Goal: Transaction & Acquisition: Purchase product/service

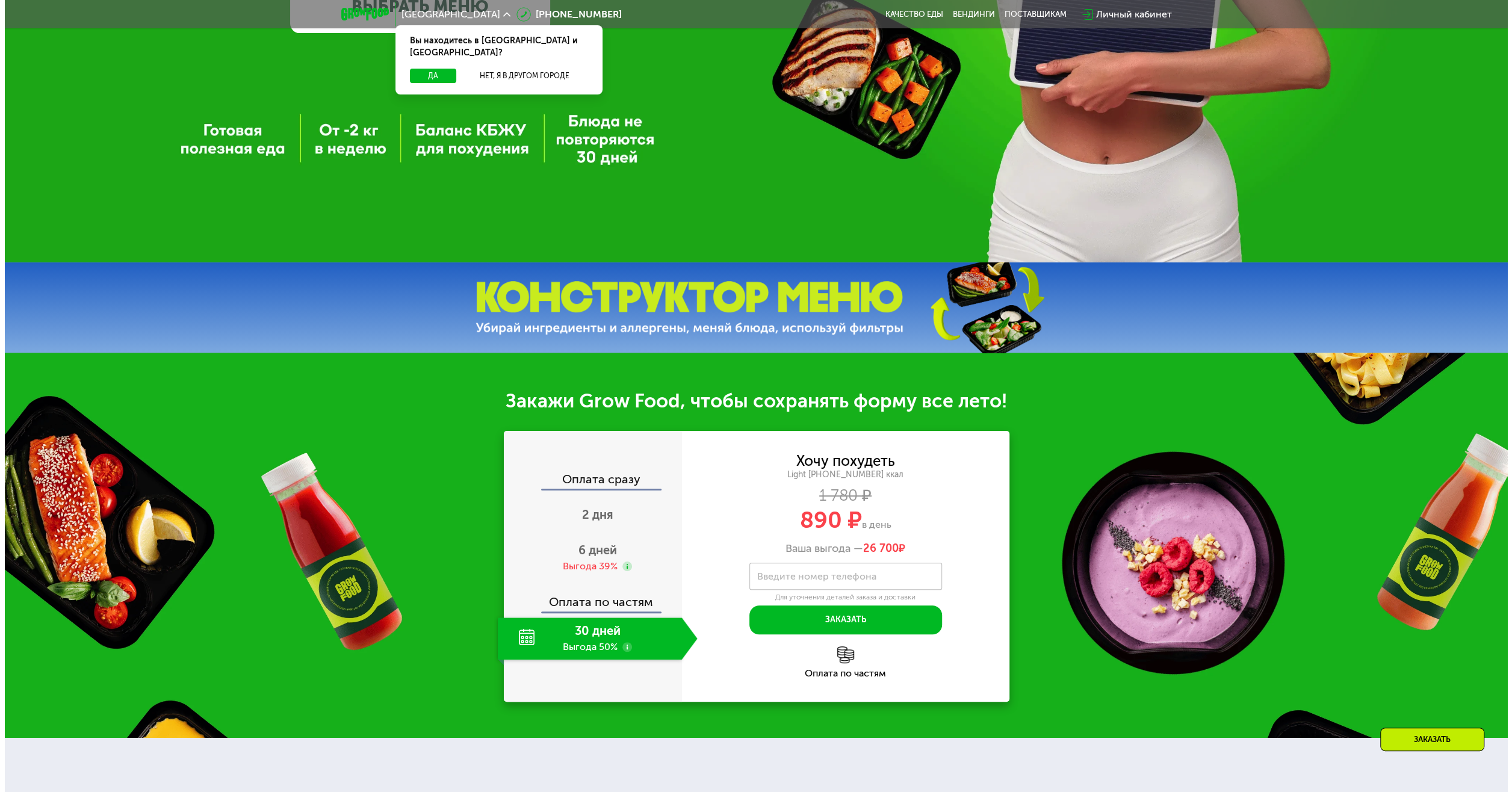
scroll to position [662, 0]
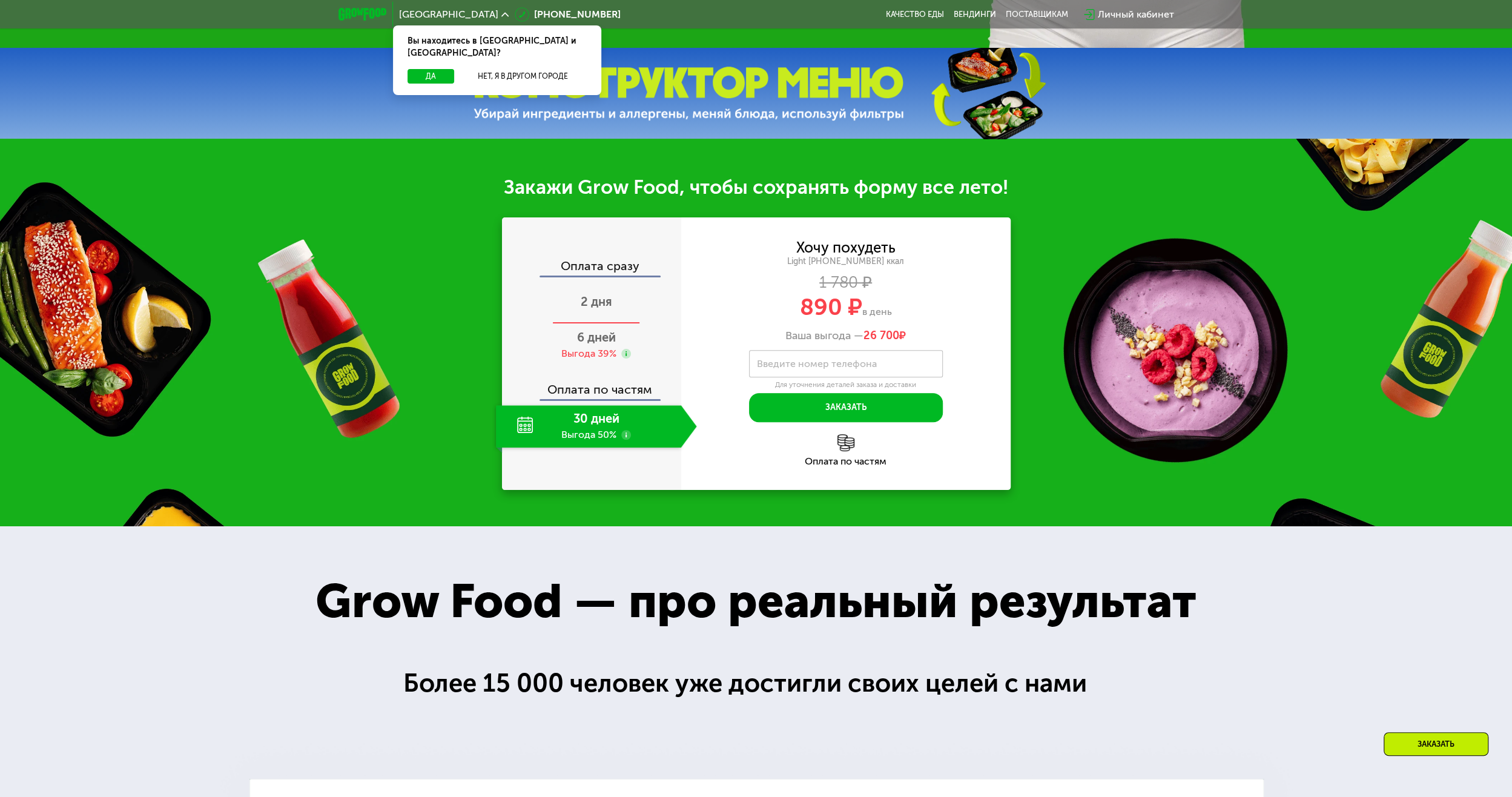
click at [601, 314] on div "2 дня" at bounding box center [596, 302] width 201 height 43
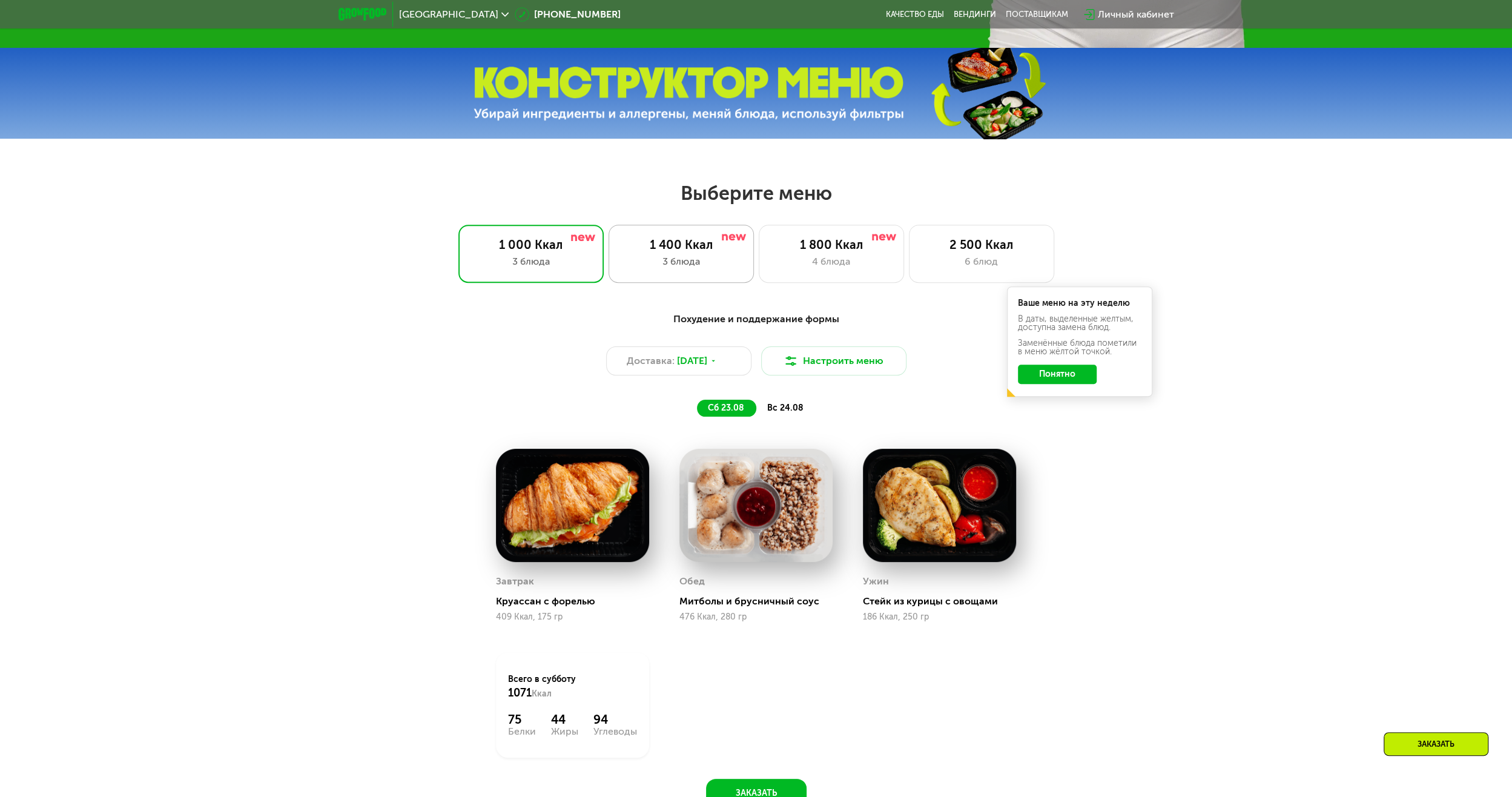
click at [654, 251] on div "1 400 Ккал" at bounding box center [681, 244] width 120 height 14
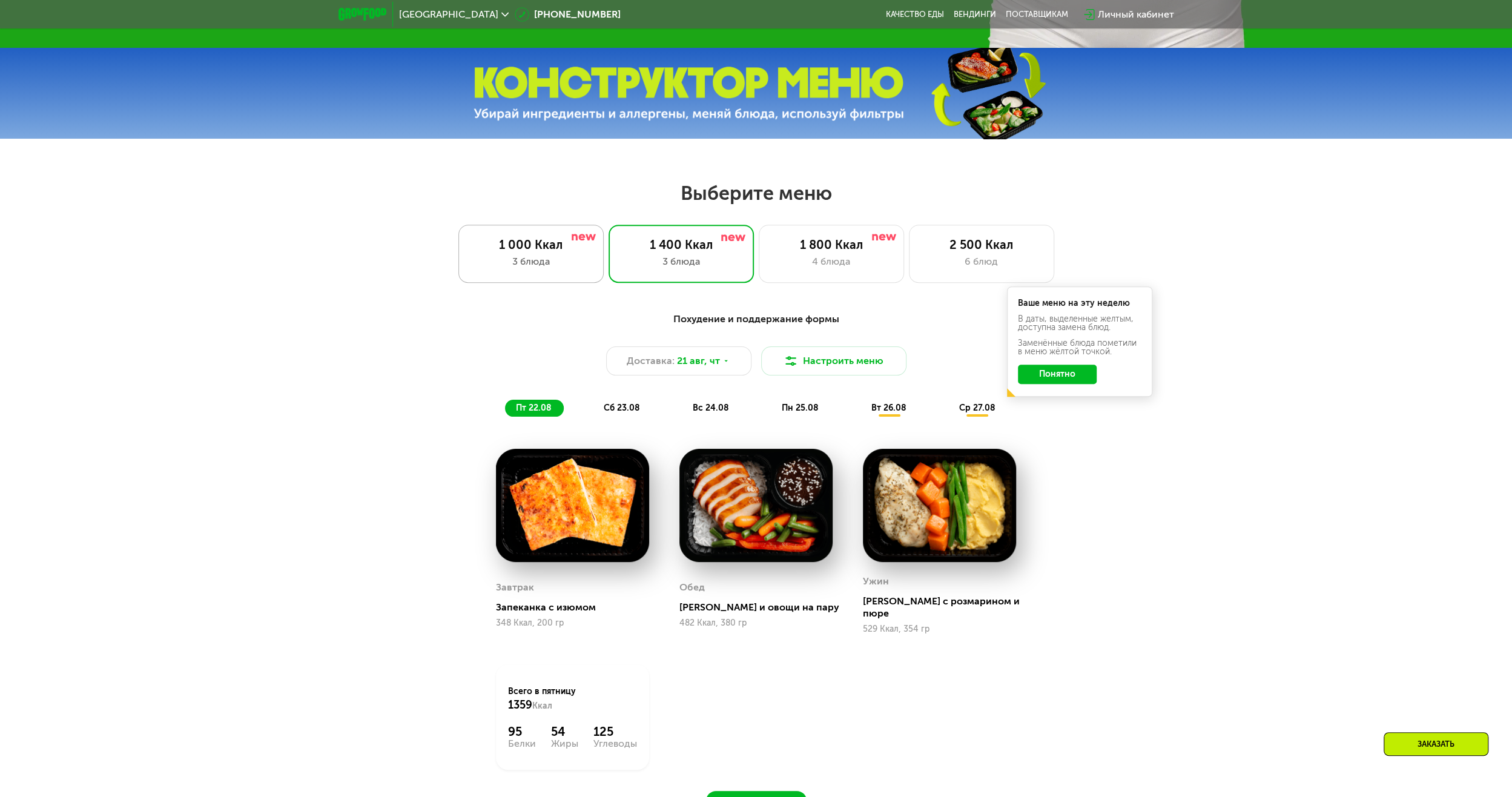
click at [521, 269] on div "3 блюда" at bounding box center [531, 261] width 120 height 14
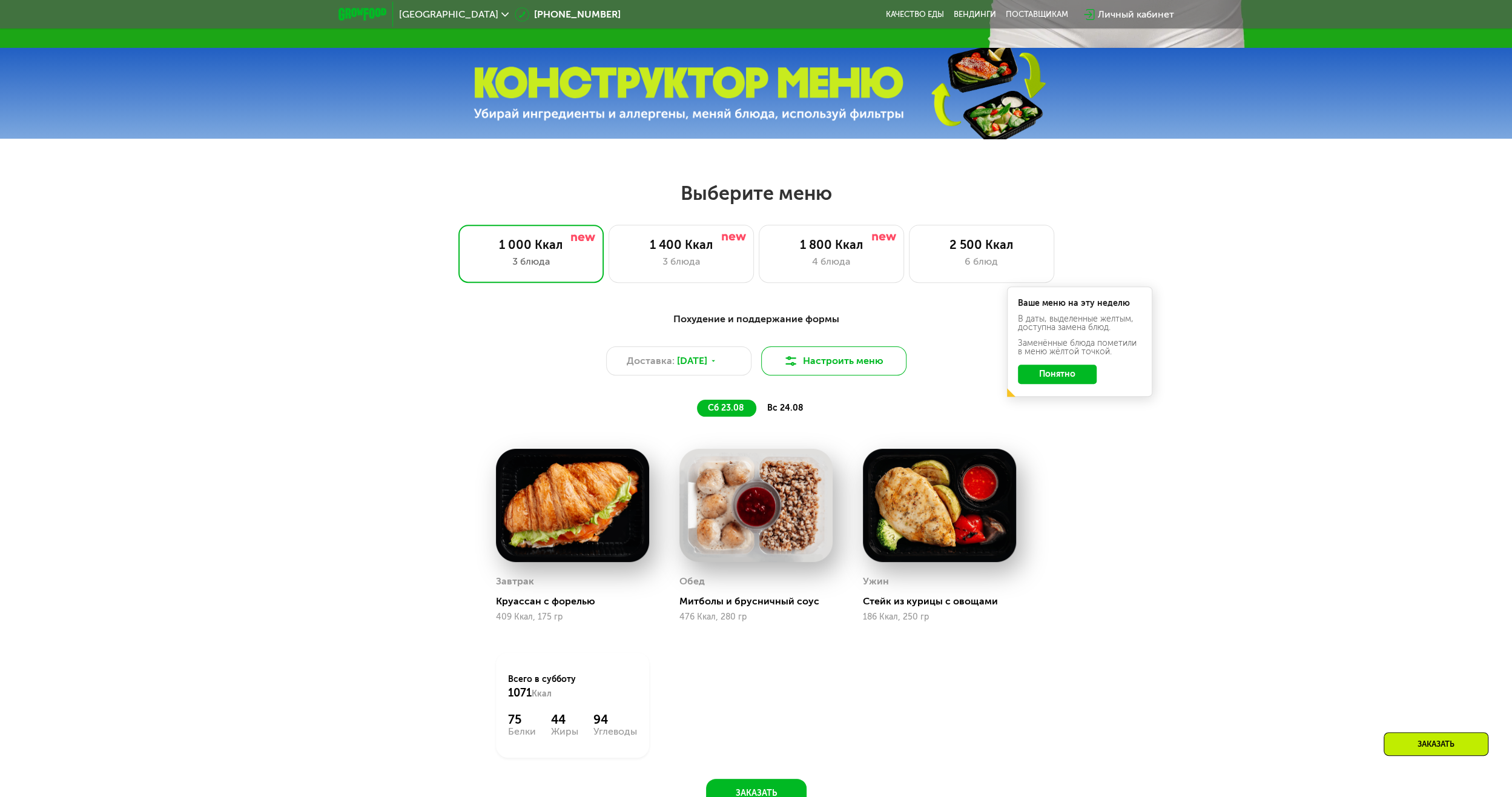
click at [787, 364] on img at bounding box center [790, 360] width 14 height 14
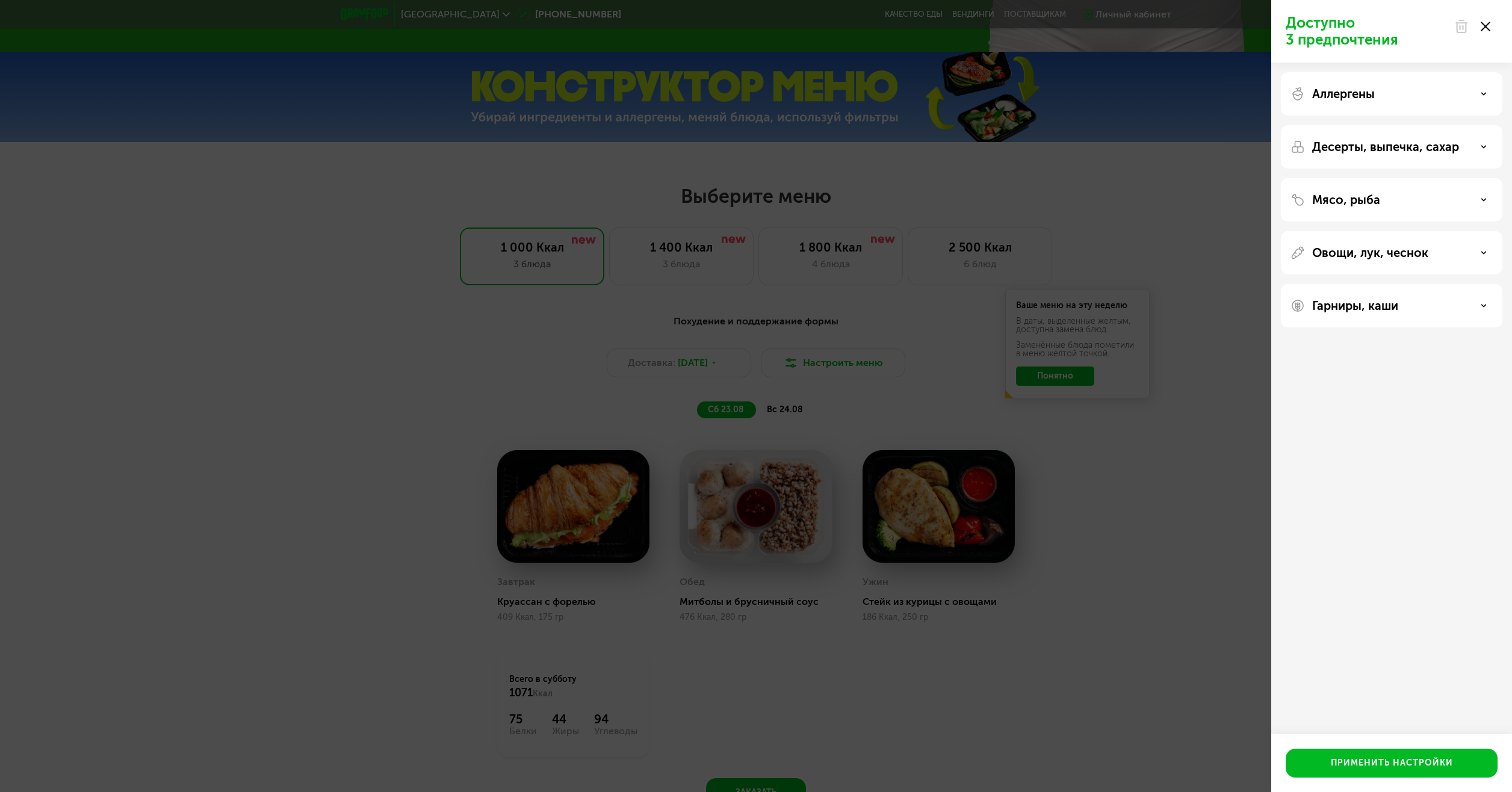
click at [1340, 87] on p "Аллергены" at bounding box center [1343, 94] width 62 height 14
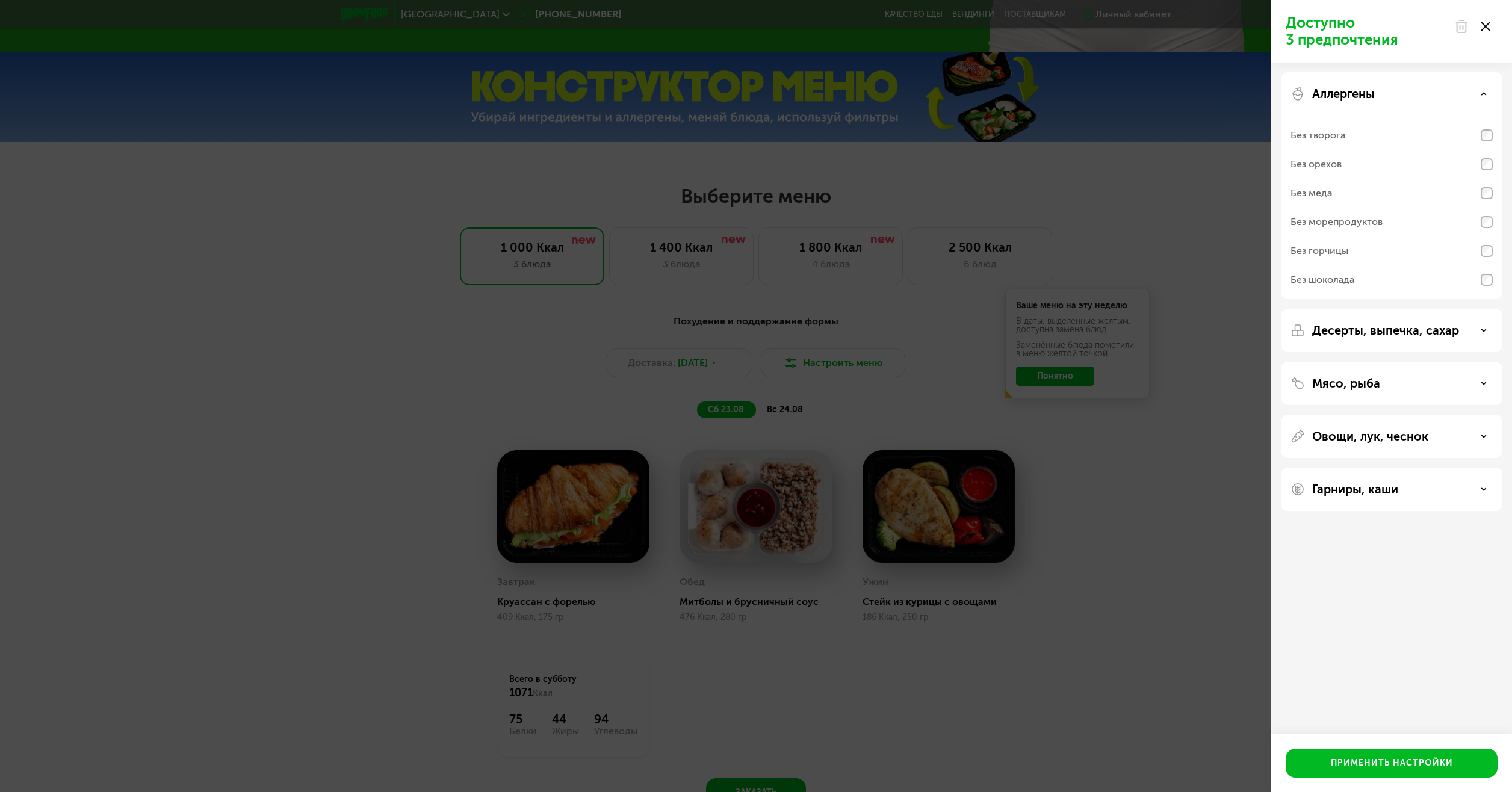
click at [1354, 218] on div "Без морепродуктов" at bounding box center [1335, 221] width 92 height 14
click at [1412, 379] on div "Мясо, рыба" at bounding box center [1391, 383] width 202 height 14
click at [1421, 500] on div "Без рыбы" at bounding box center [1391, 511] width 202 height 29
click at [1350, 638] on p "Гарниры, каши" at bounding box center [1354, 644] width 86 height 14
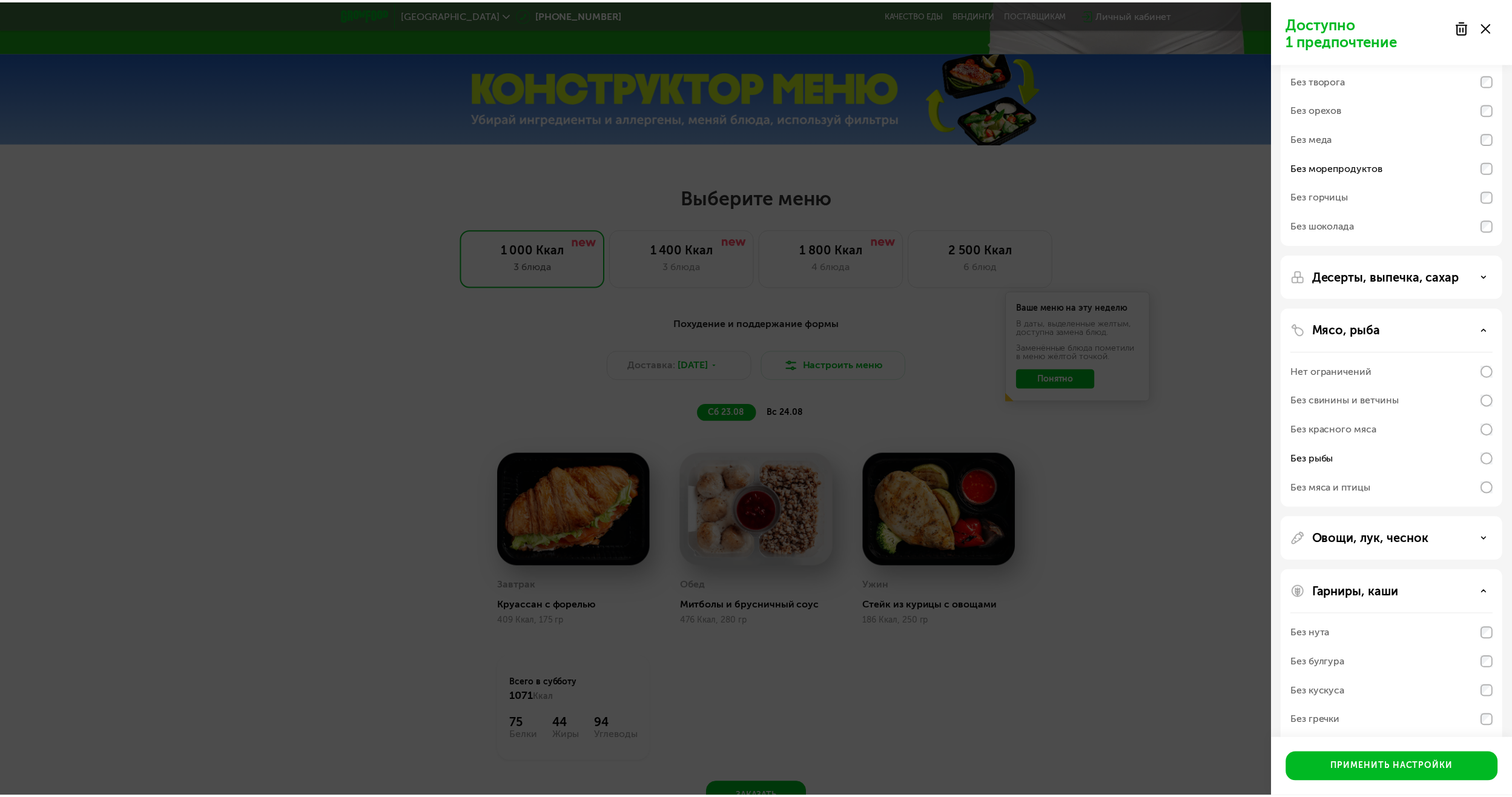
scroll to position [98, 0]
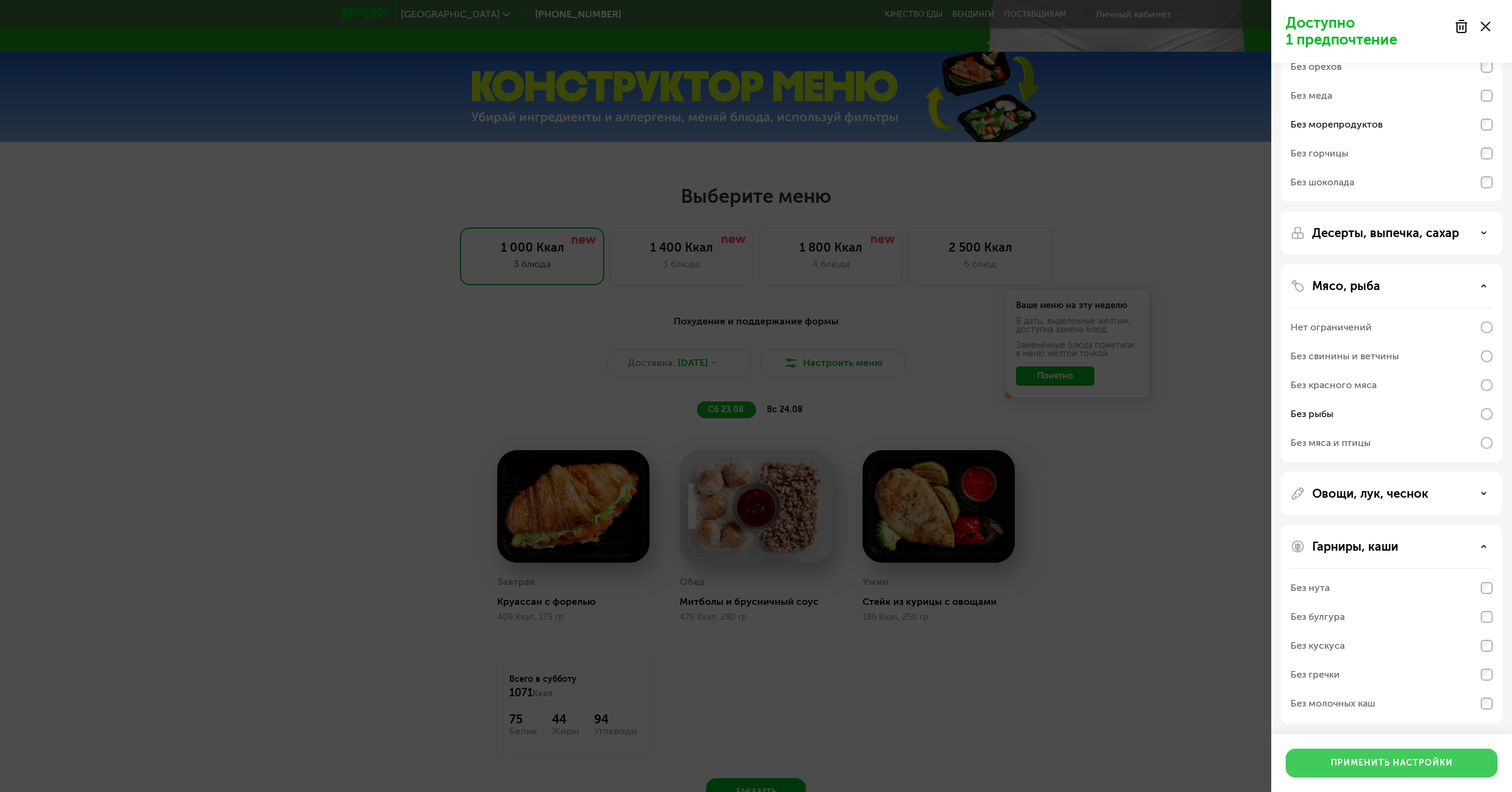
click at [1376, 758] on div "Применить настройки" at bounding box center [1391, 763] width 122 height 12
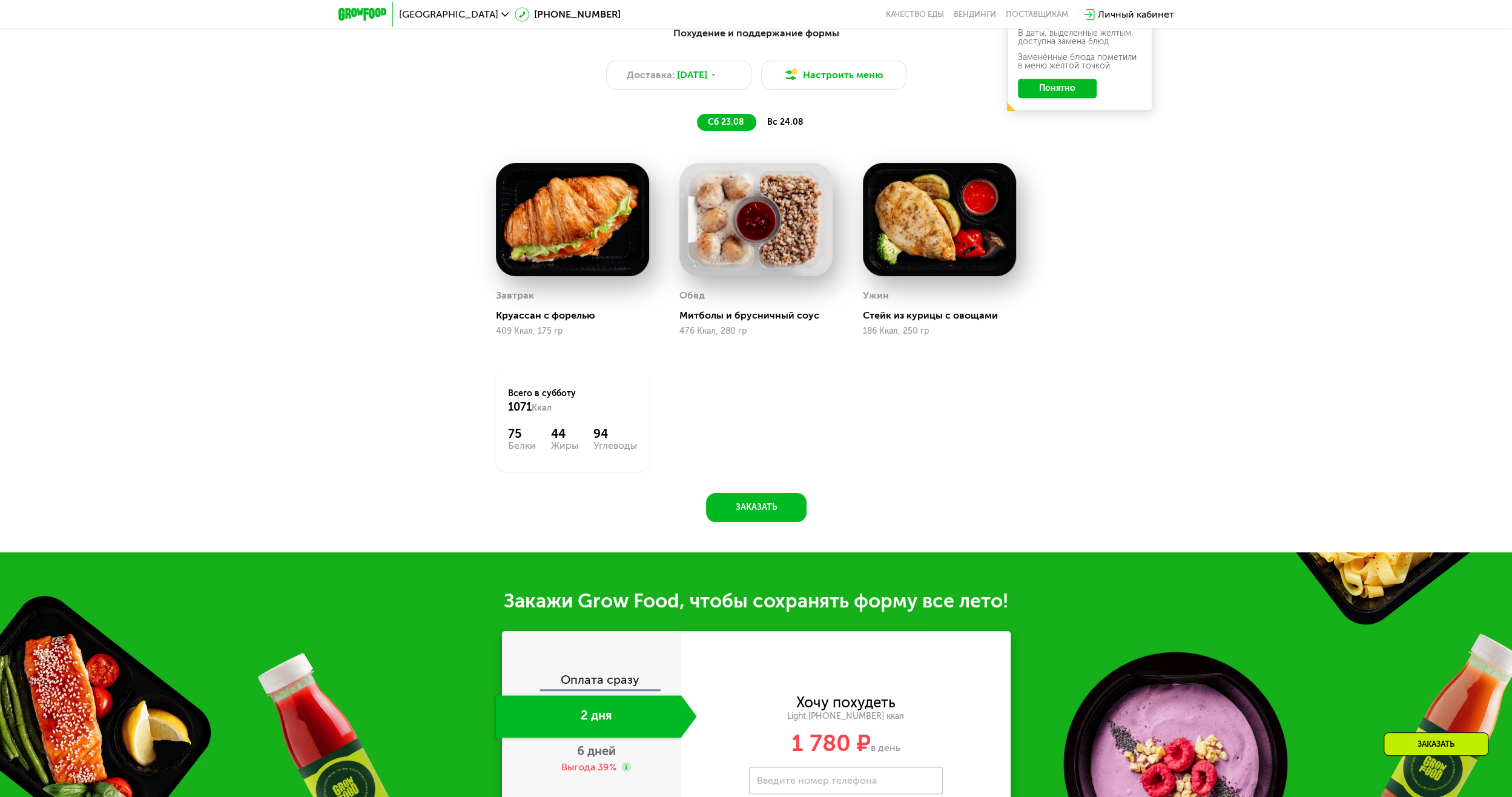
scroll to position [666, 0]
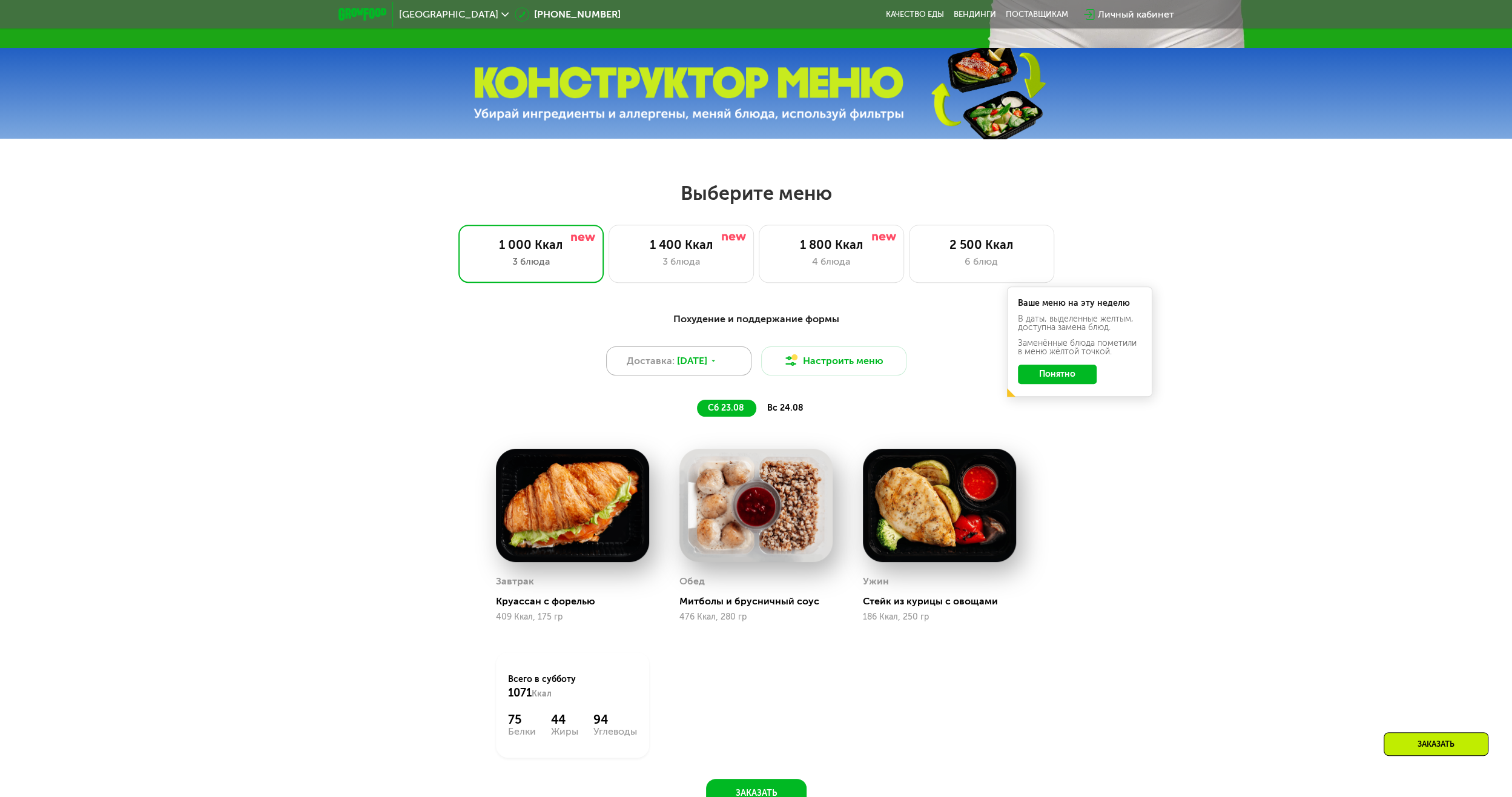
click at [701, 362] on span "[DATE]" at bounding box center [692, 360] width 30 height 14
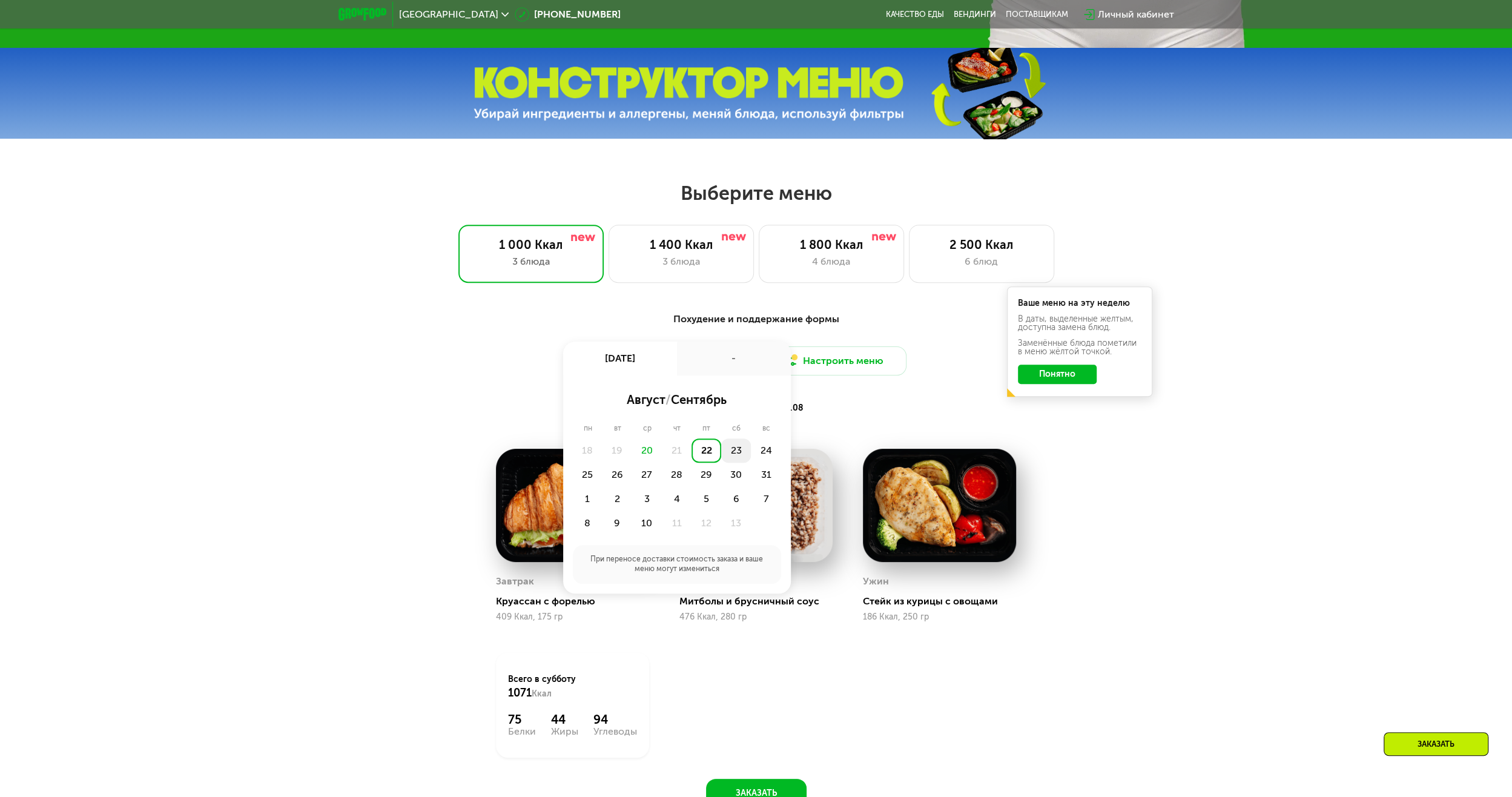
click at [751, 454] on div "23" at bounding box center [766, 450] width 29 height 24
click at [852, 417] on div "сб 23.08 вс 24.08" at bounding box center [756, 408] width 503 height 17
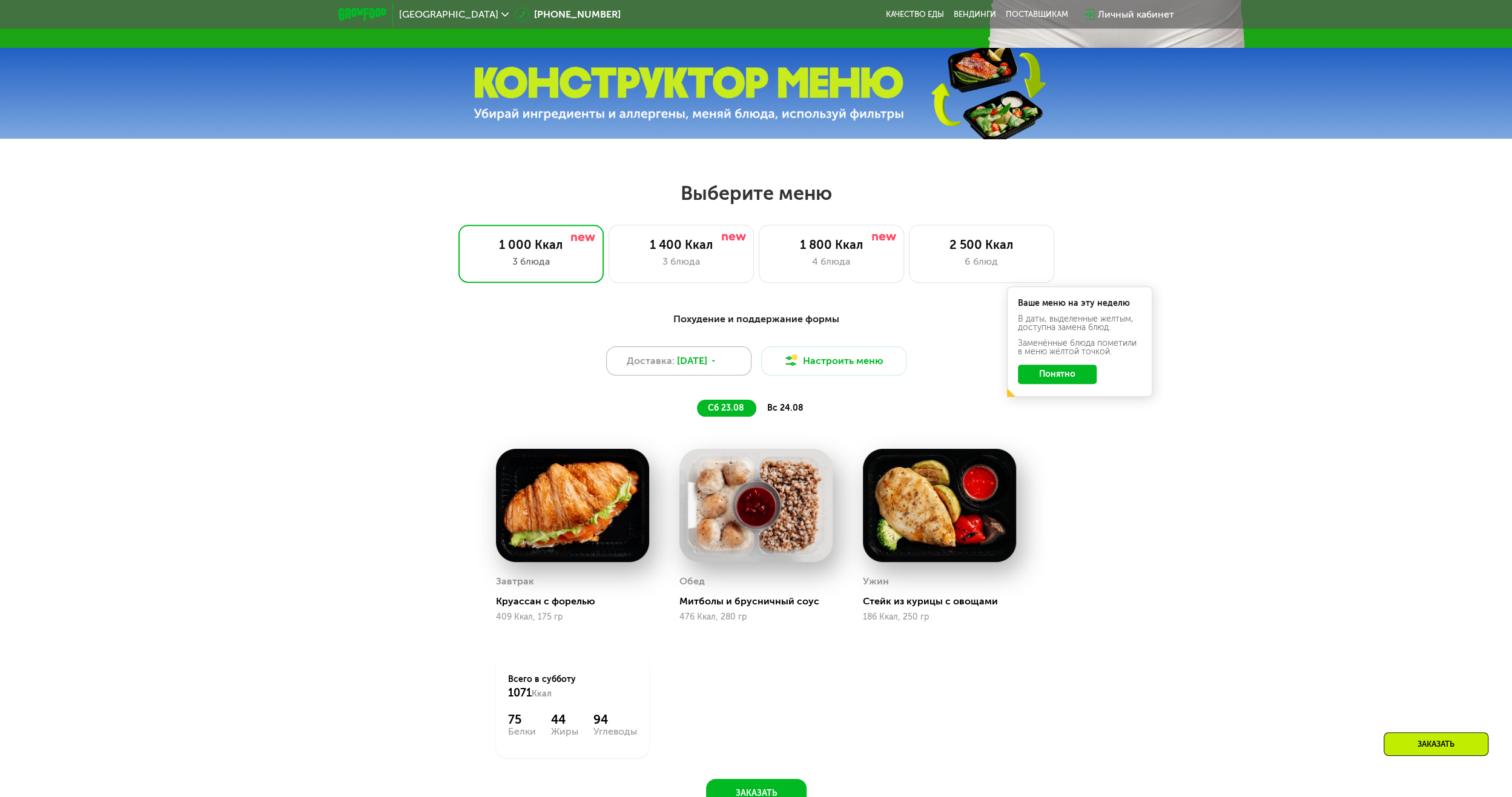
click at [696, 360] on span "[DATE]" at bounding box center [692, 360] width 30 height 14
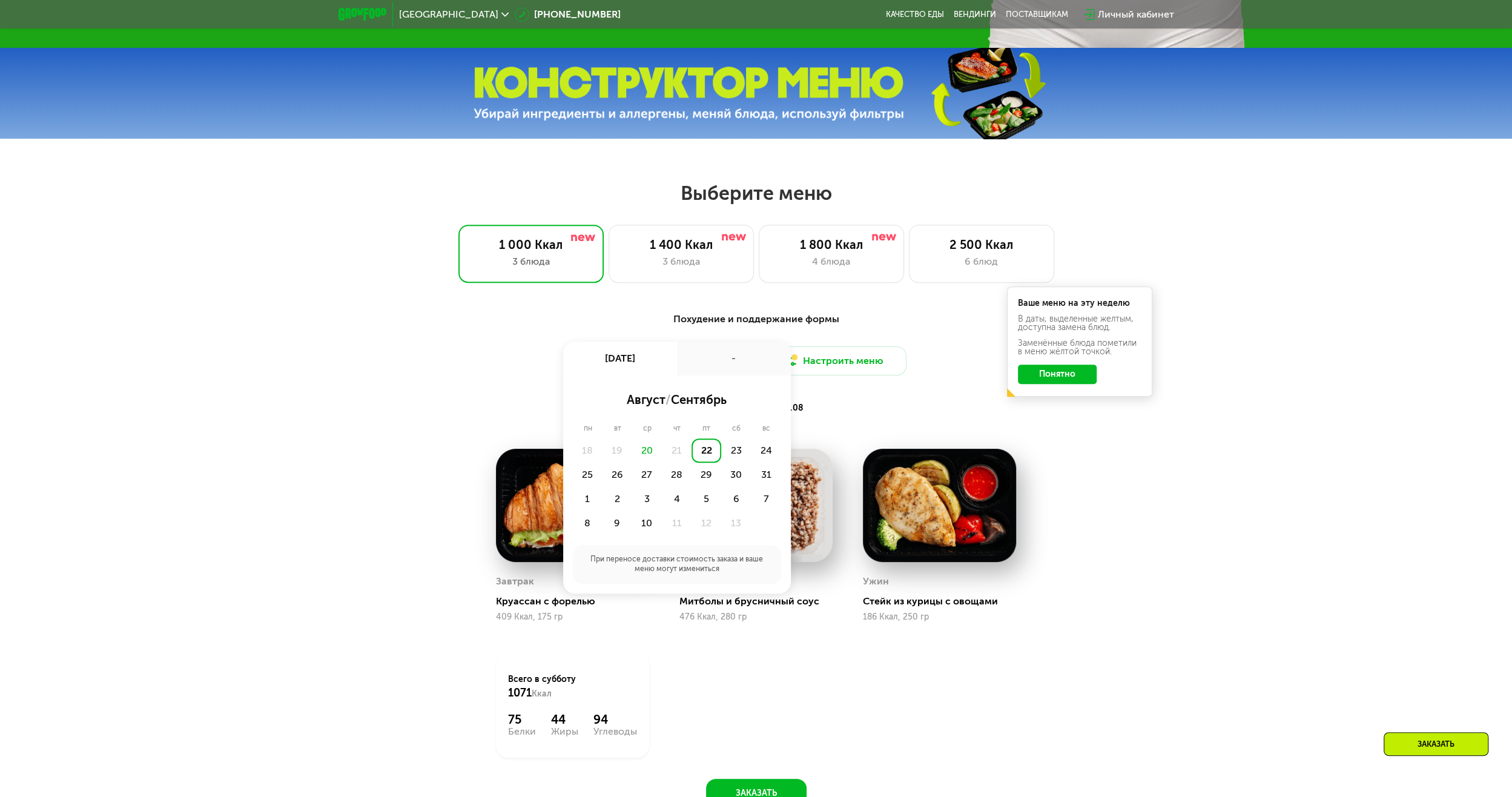
click at [674, 453] on div "21" at bounding box center [676, 450] width 29 height 24
click at [650, 457] on div "20" at bounding box center [647, 450] width 29 height 24
click at [649, 455] on div "20" at bounding box center [647, 450] width 29 height 24
click at [709, 454] on div "22" at bounding box center [706, 450] width 29 height 24
click at [662, 453] on div "18:00-23:00" at bounding box center [627, 464] width 97 height 24
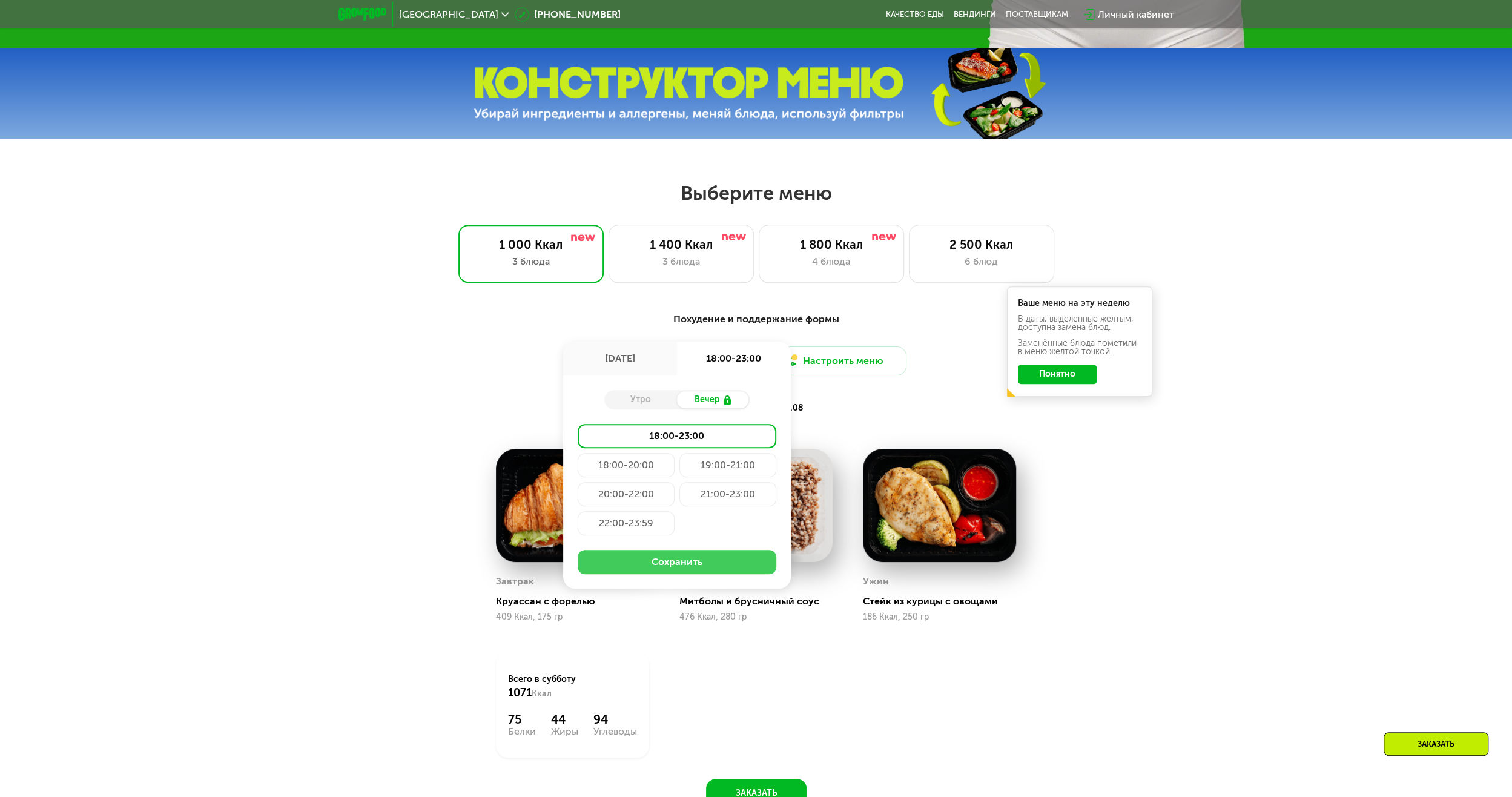
click at [642, 566] on button "Сохранить" at bounding box center [677, 561] width 199 height 24
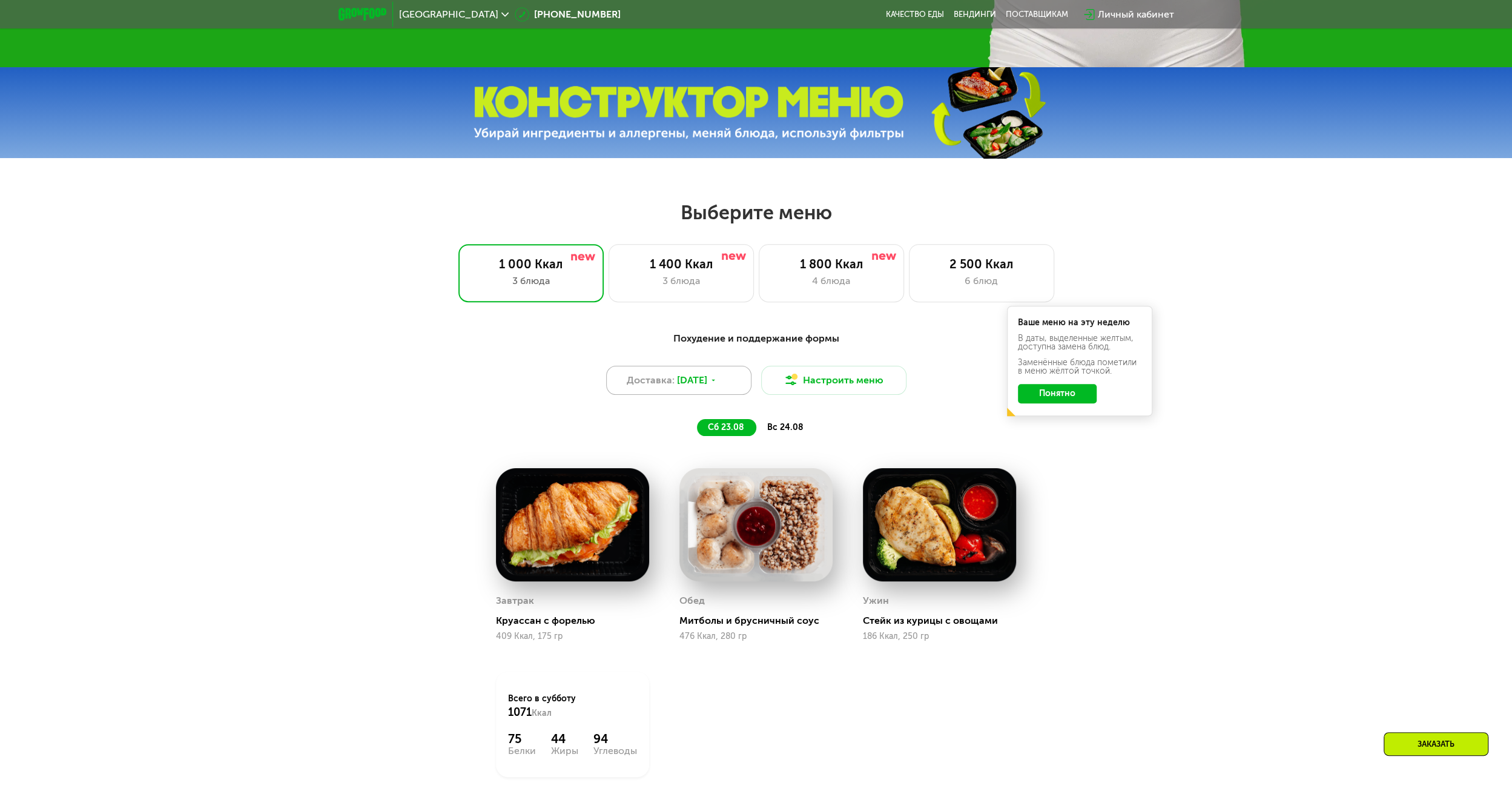
scroll to position [484, 0]
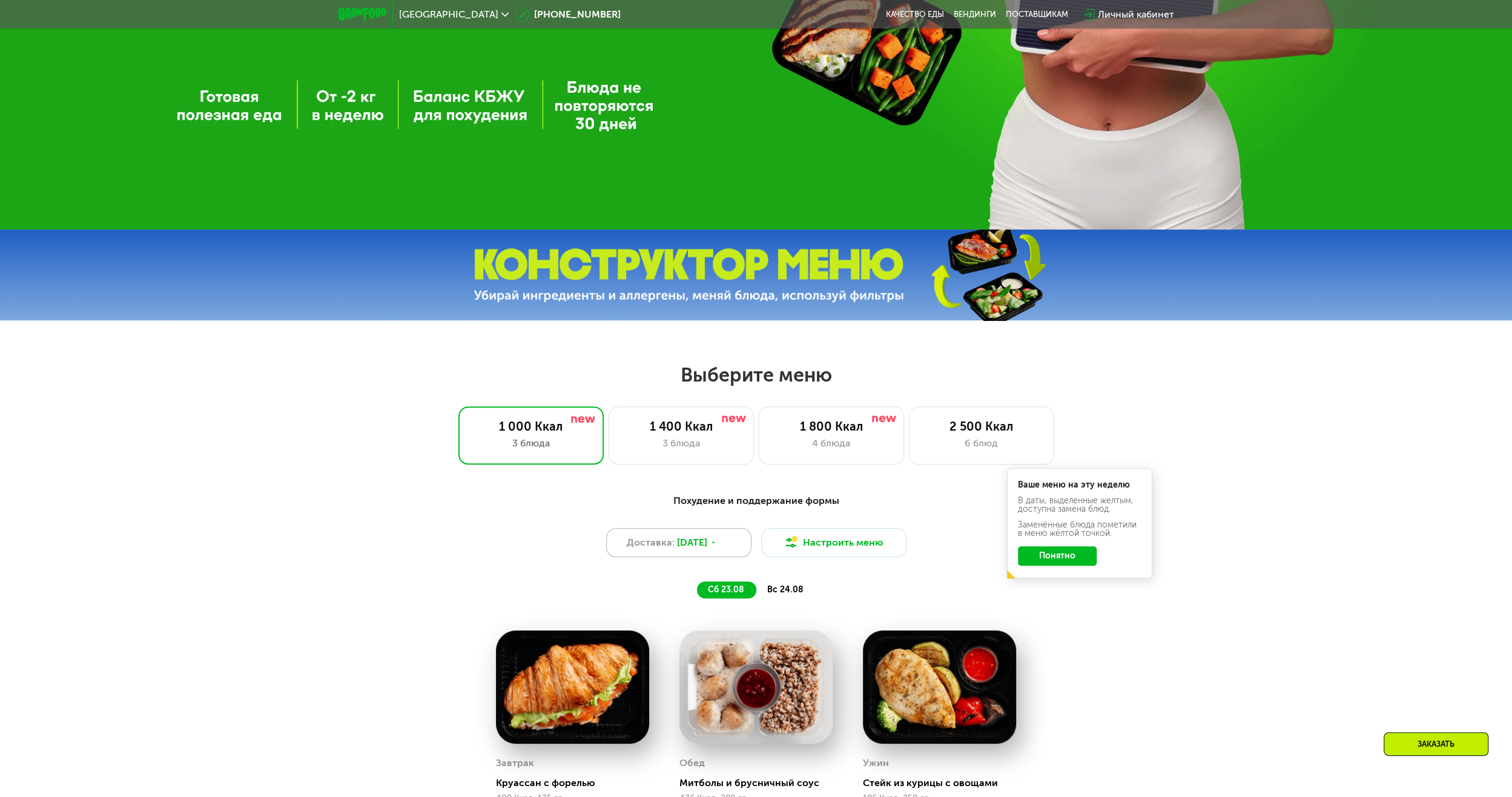
click at [720, 549] on div "Доставка: [DATE]" at bounding box center [678, 542] width 145 height 29
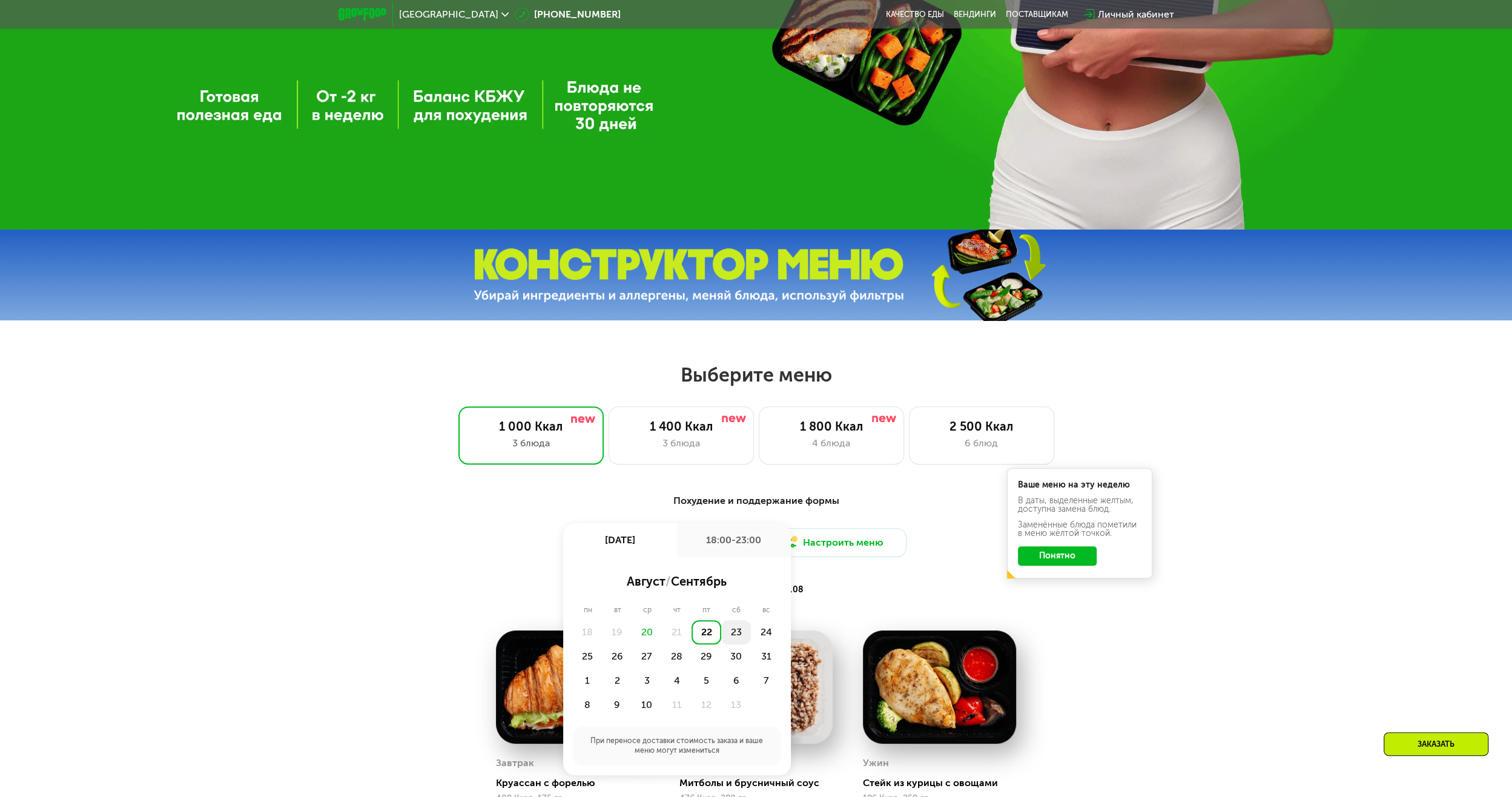
click at [751, 634] on div "23" at bounding box center [766, 632] width 29 height 24
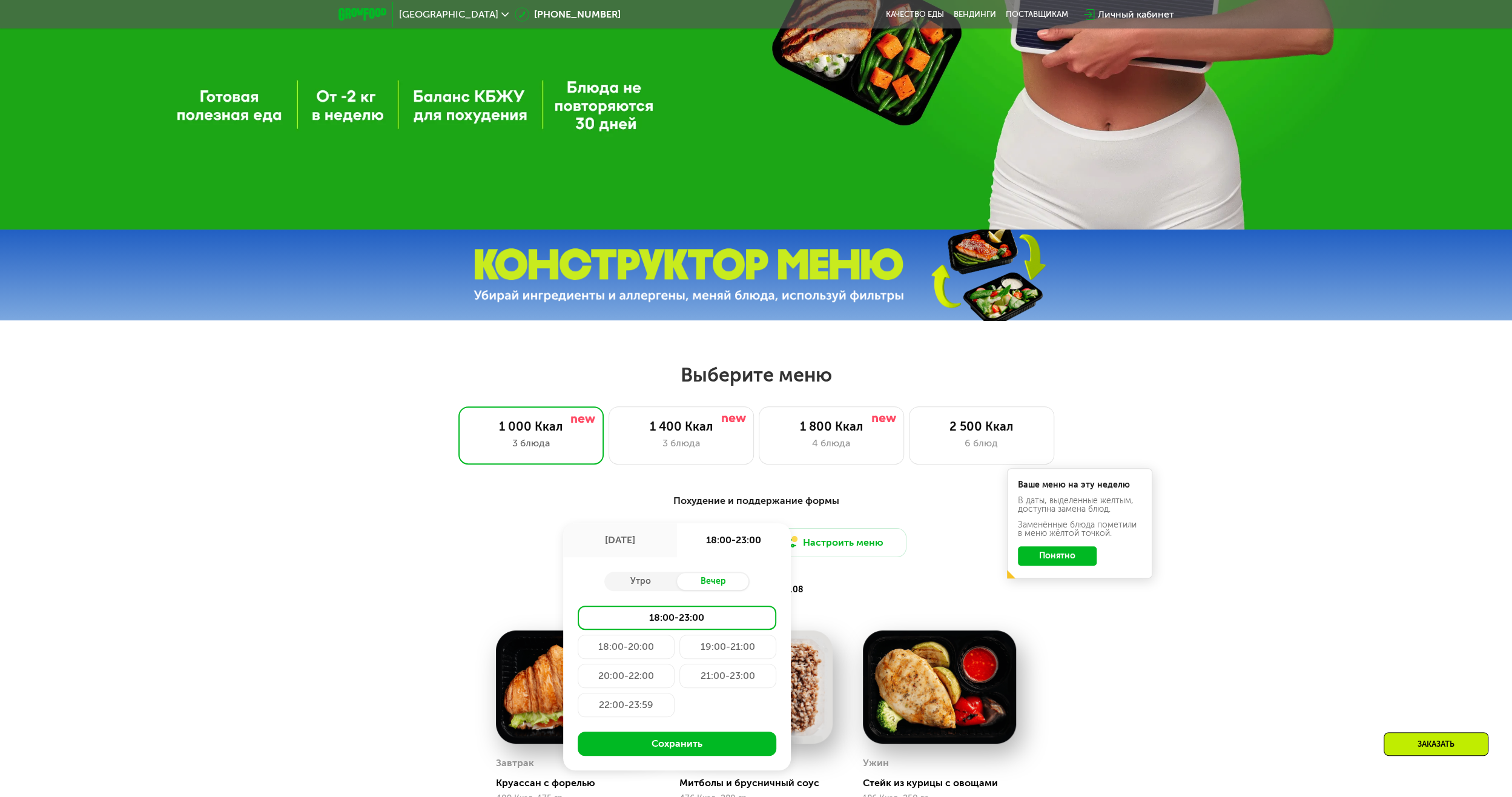
drag, startPoint x: 869, startPoint y: 592, endPoint x: 867, endPoint y: 598, distance: 6.3
click at [869, 594] on div "сб 23.08 вс 24.08" at bounding box center [756, 590] width 503 height 17
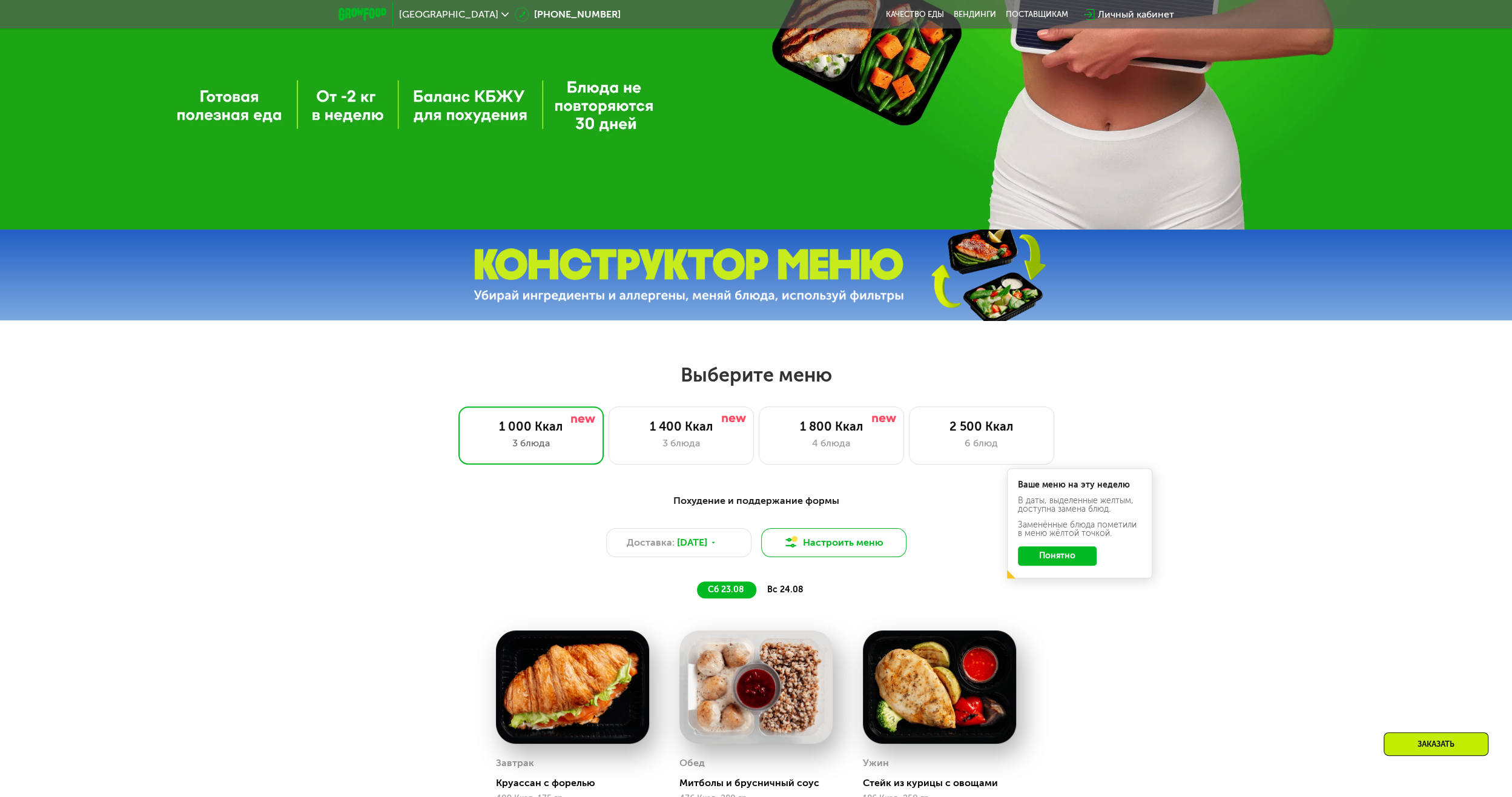
click at [823, 536] on button "Настроить меню" at bounding box center [833, 542] width 145 height 29
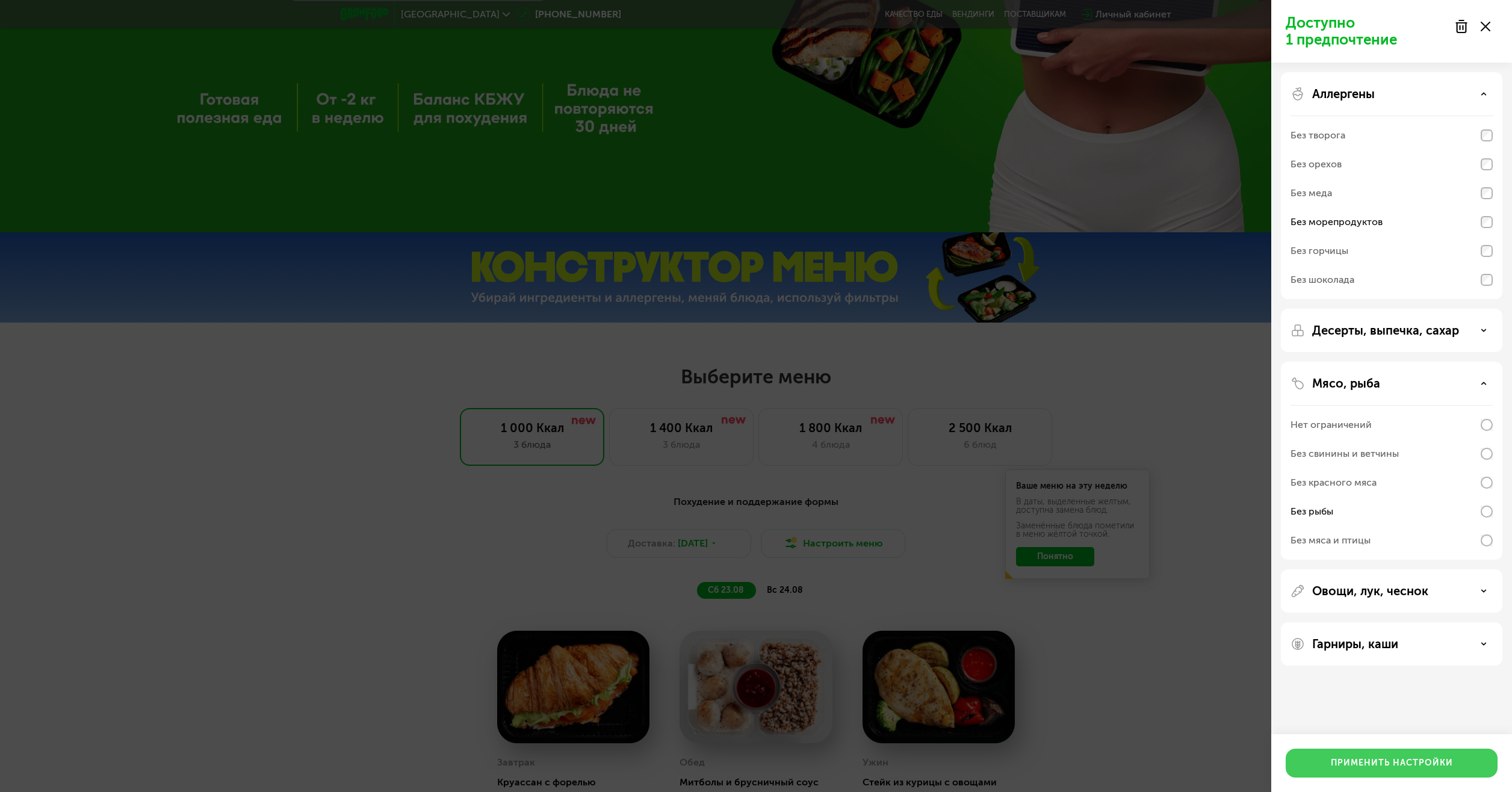
click at [1389, 757] on div "Применить настройки" at bounding box center [1391, 763] width 122 height 12
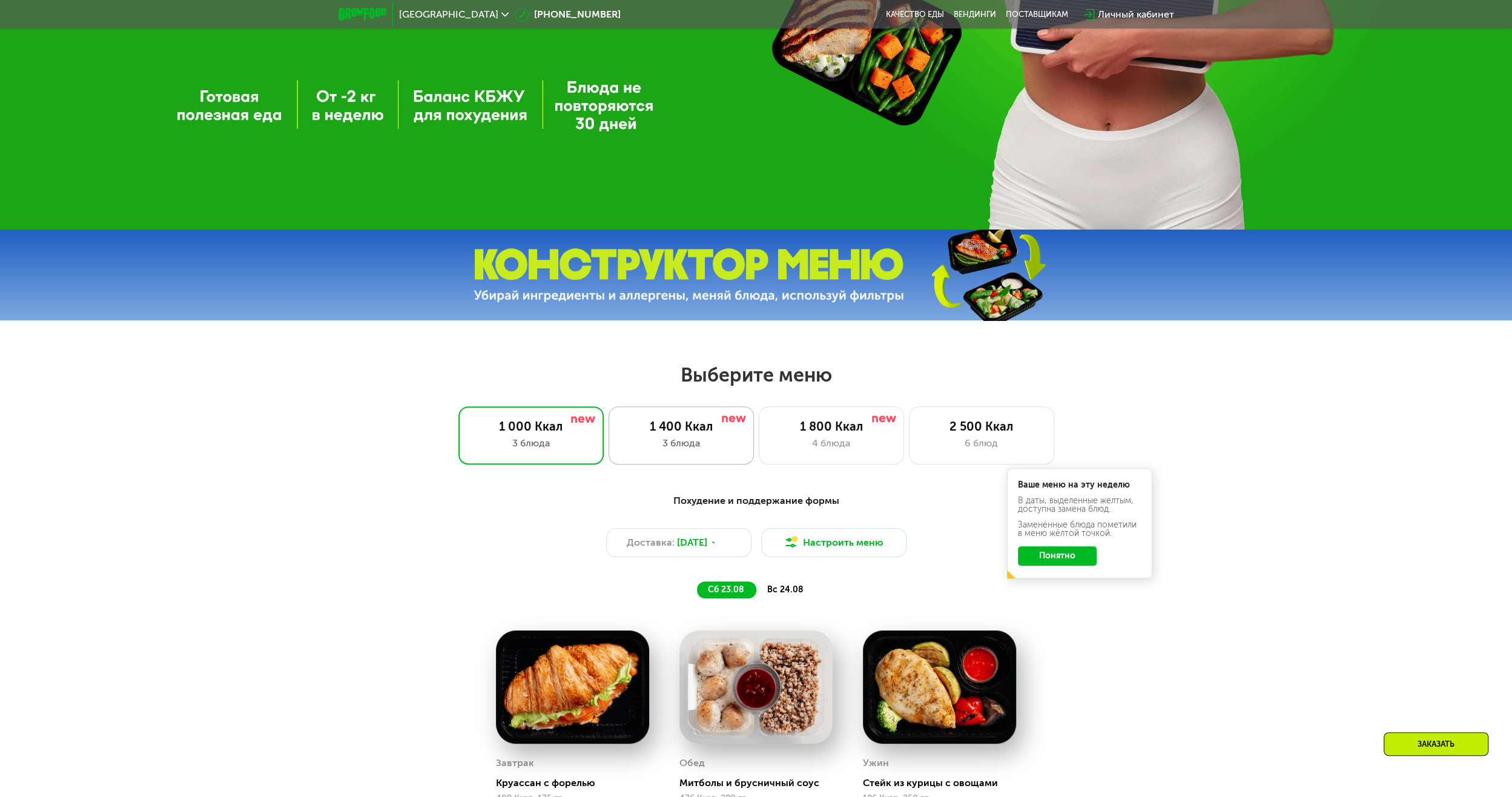
click at [692, 434] on div "1 400 Ккал" at bounding box center [681, 426] width 120 height 14
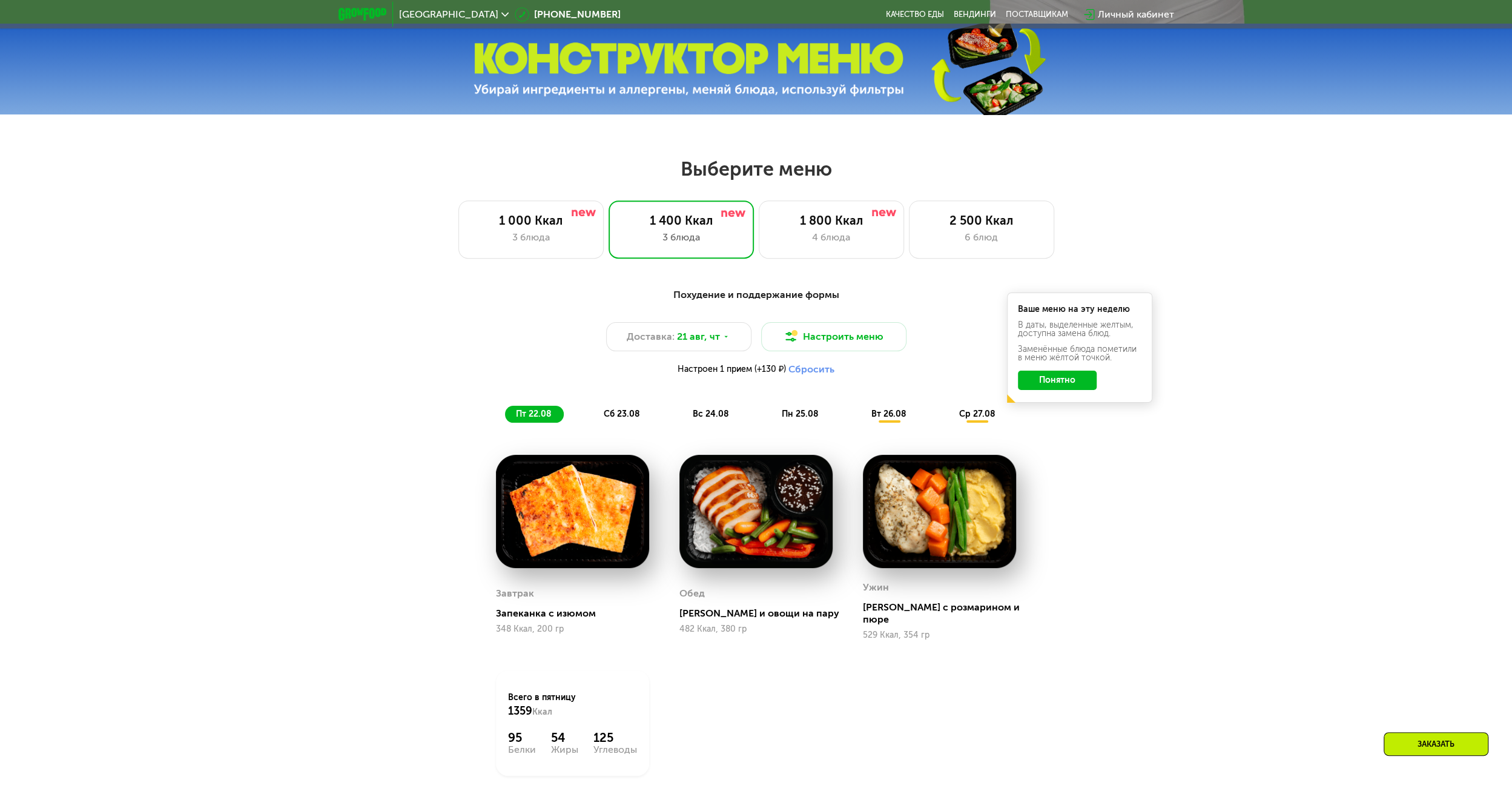
scroll to position [787, 0]
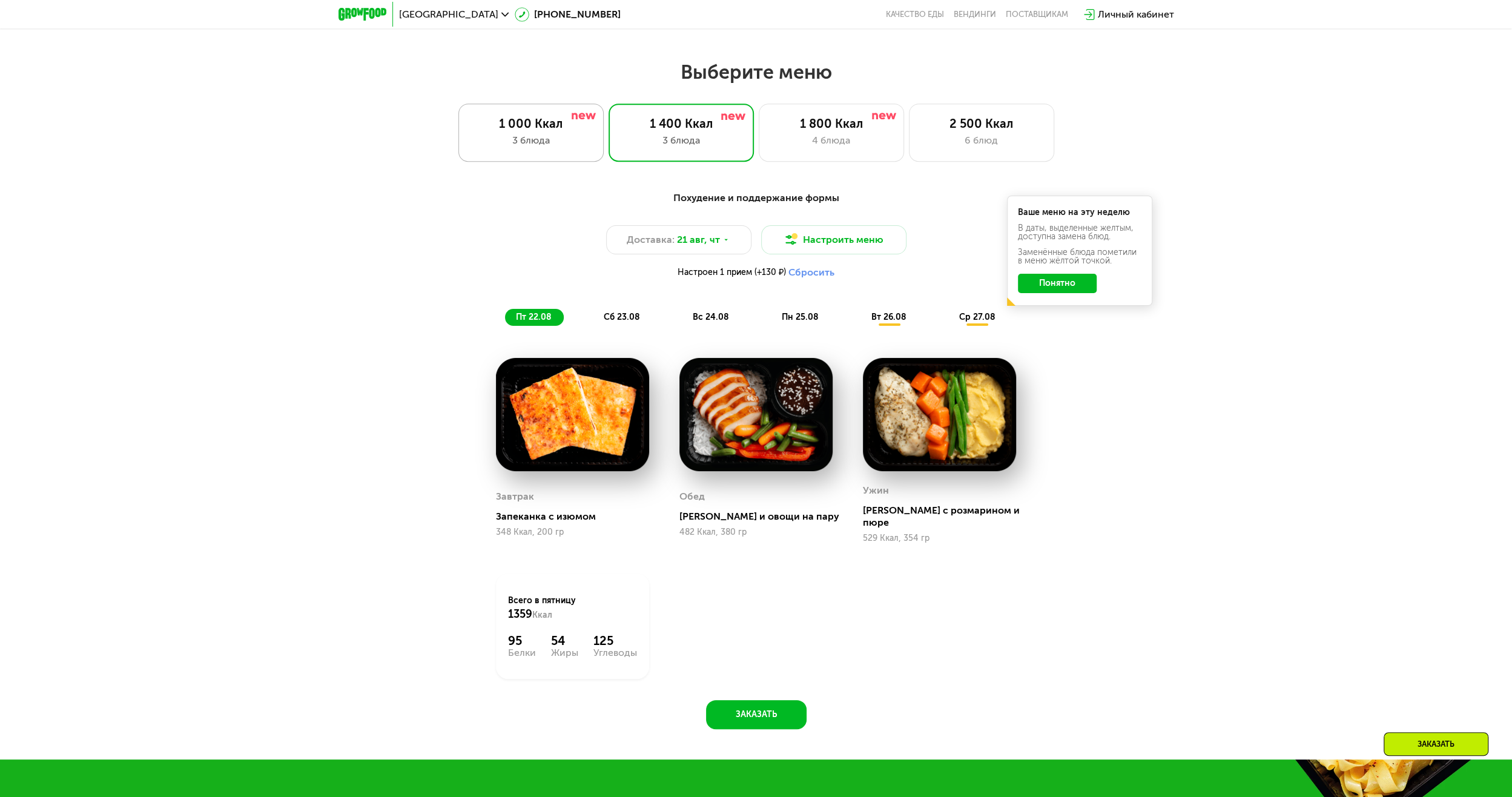
click at [543, 147] on div "3 блюда" at bounding box center [531, 140] width 120 height 14
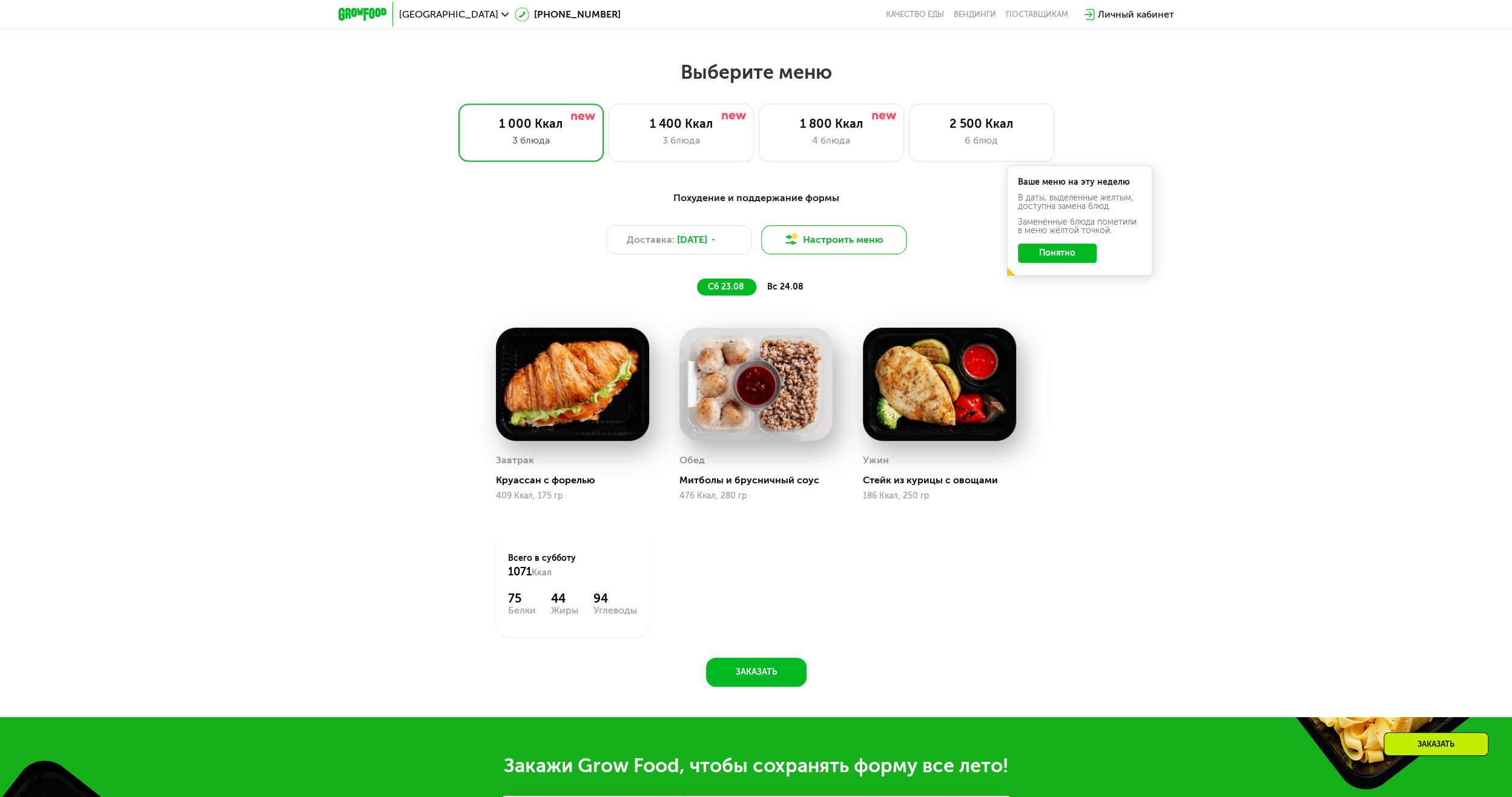
click at [851, 249] on button "Настроить меню" at bounding box center [833, 240] width 145 height 29
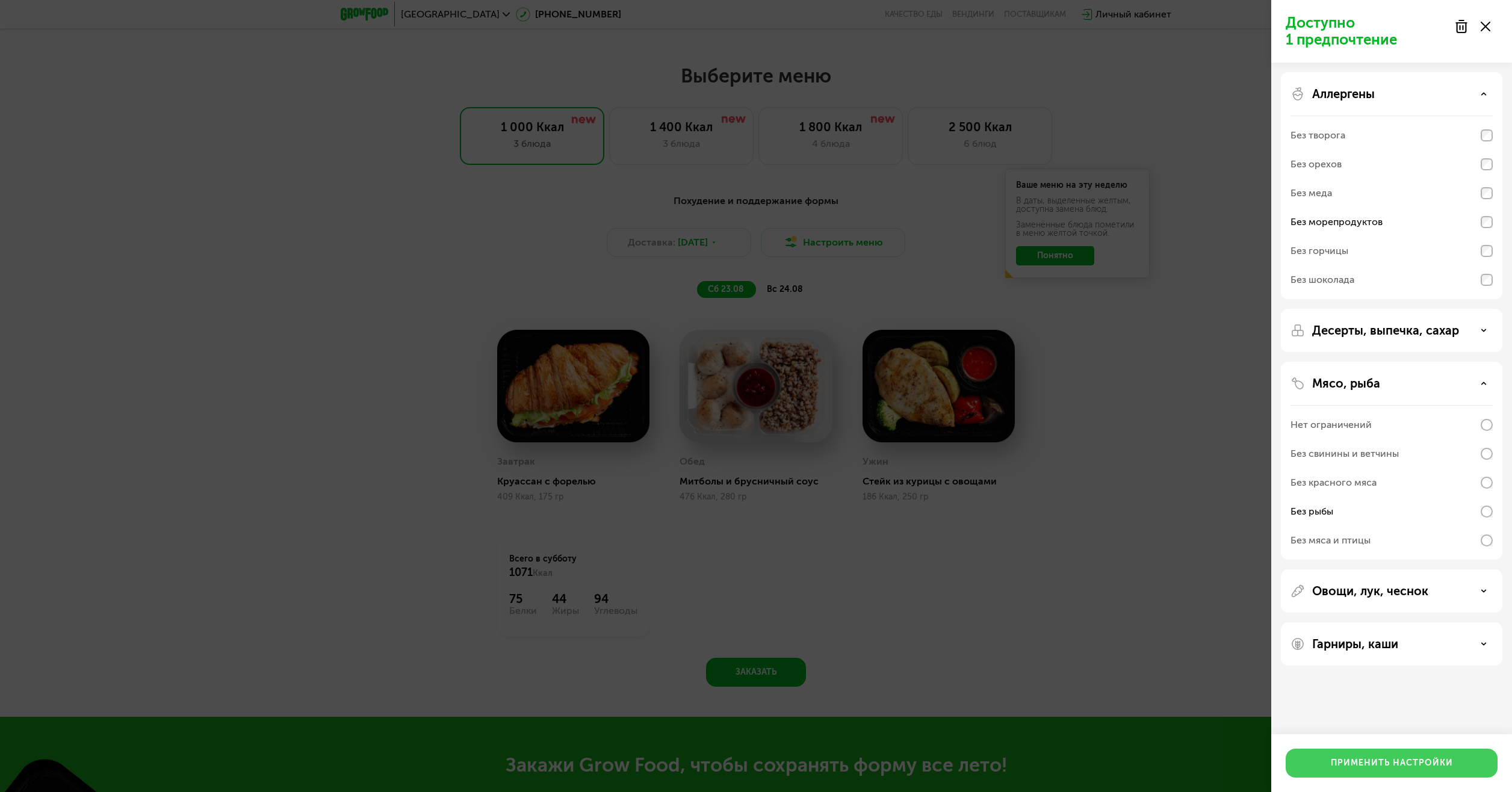
click at [1398, 766] on div "Применить настройки" at bounding box center [1391, 763] width 122 height 12
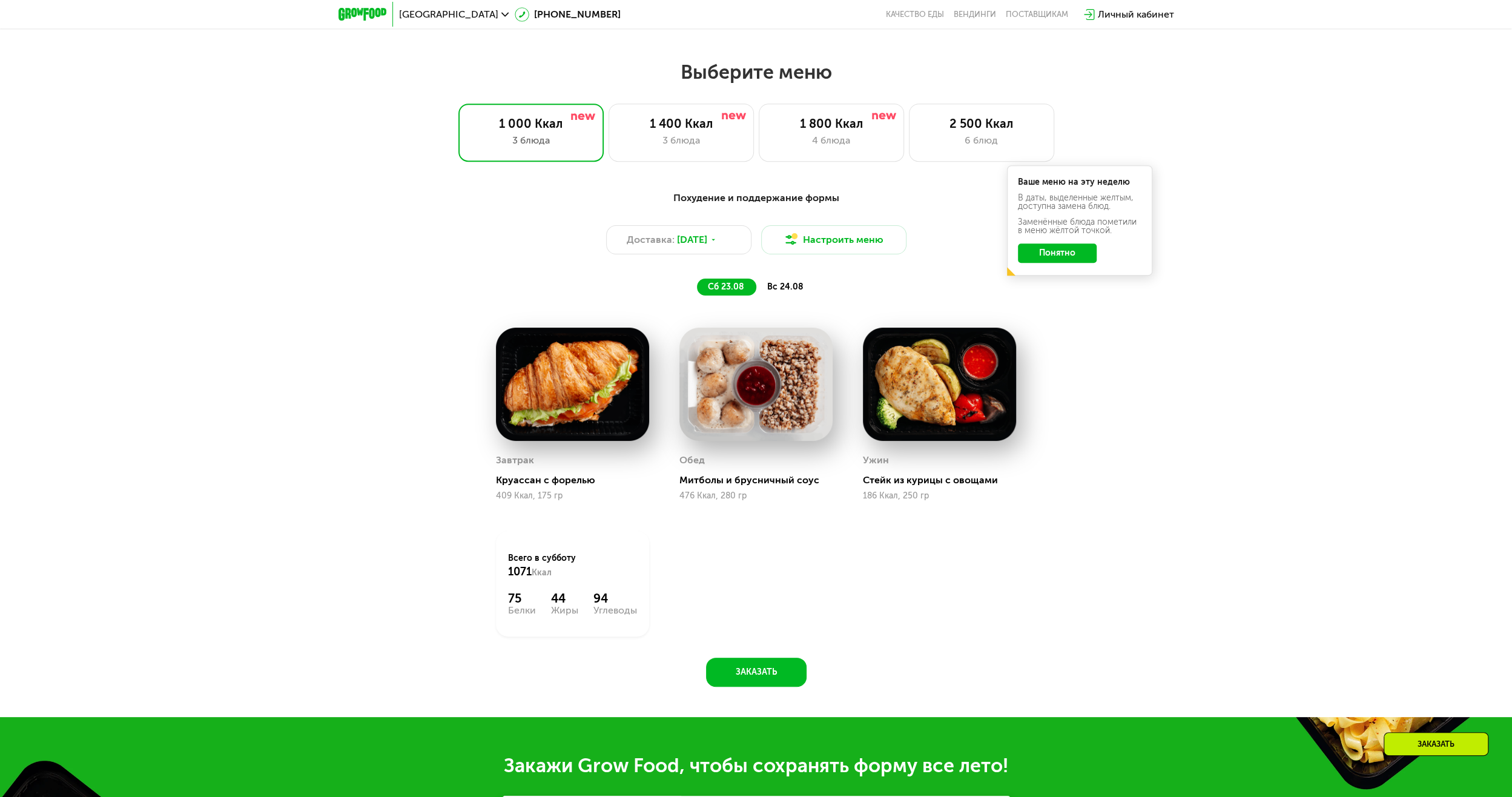
drag, startPoint x: 1057, startPoint y: 258, endPoint x: 926, endPoint y: 346, distance: 157.8
click at [1056, 259] on button "Понятно" at bounding box center [1056, 253] width 79 height 19
click at [568, 430] on img at bounding box center [572, 384] width 153 height 113
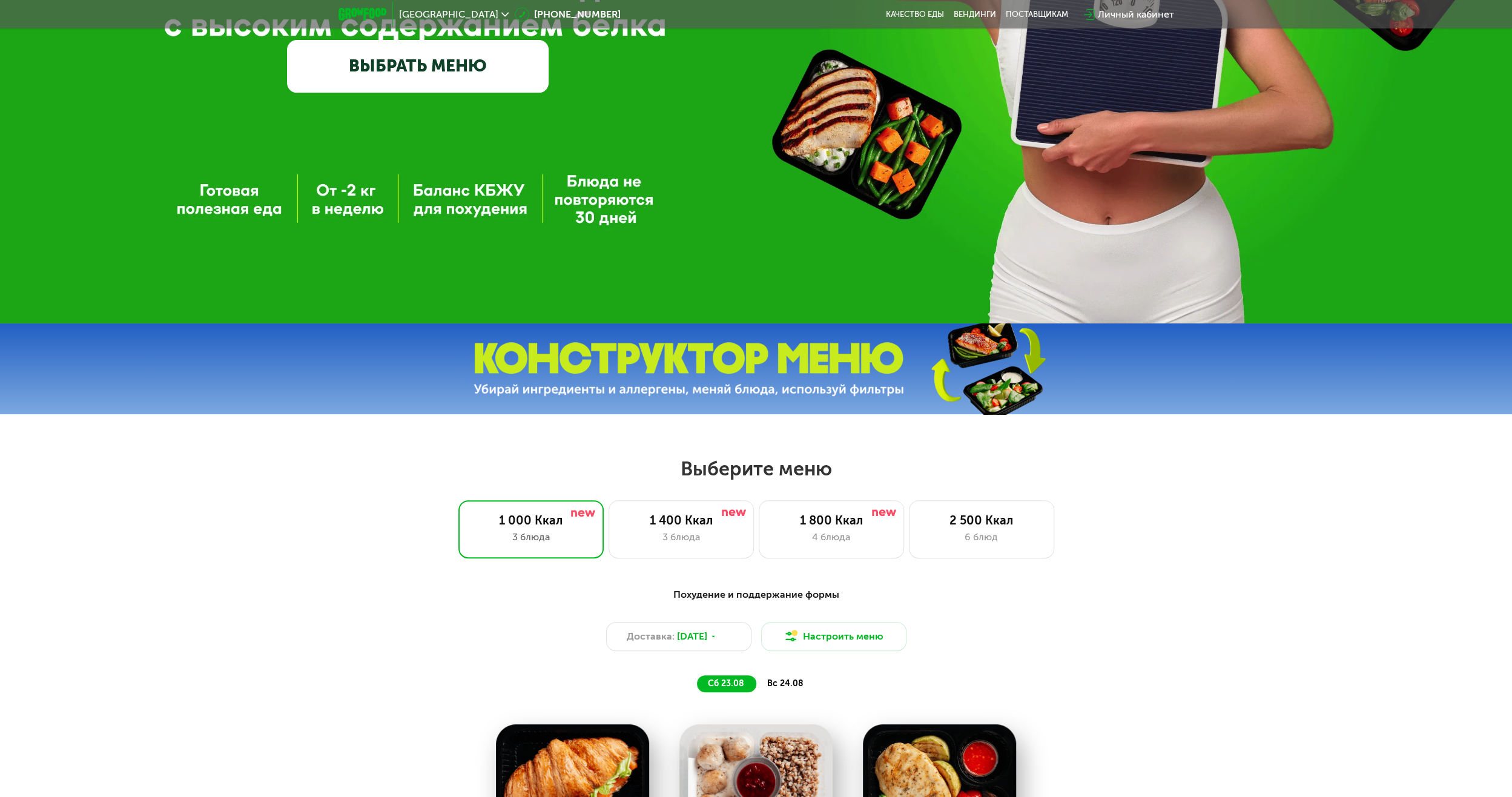
scroll to position [0, 0]
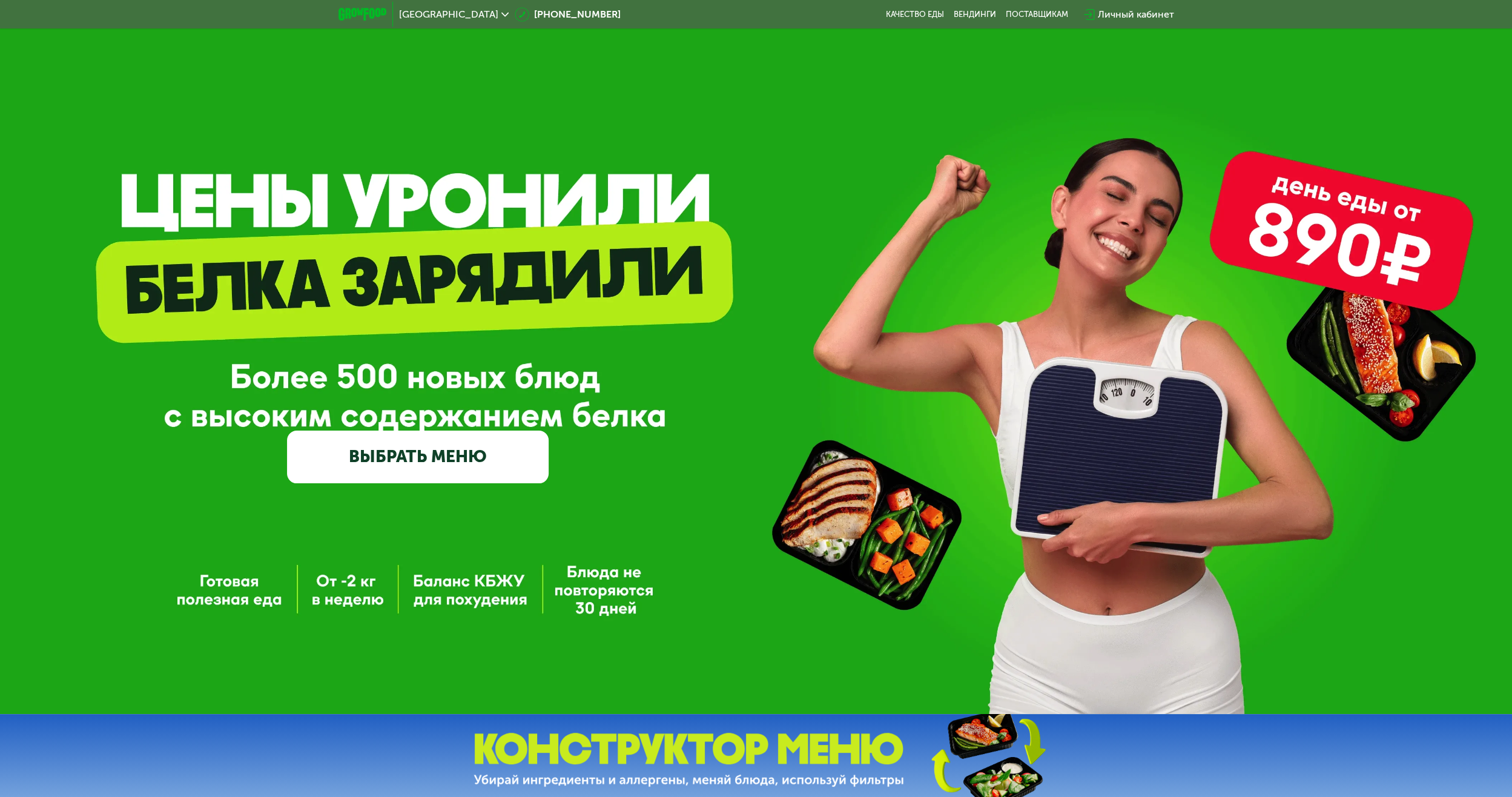
drag, startPoint x: 1294, startPoint y: 585, endPoint x: 1168, endPoint y: 223, distance: 383.3
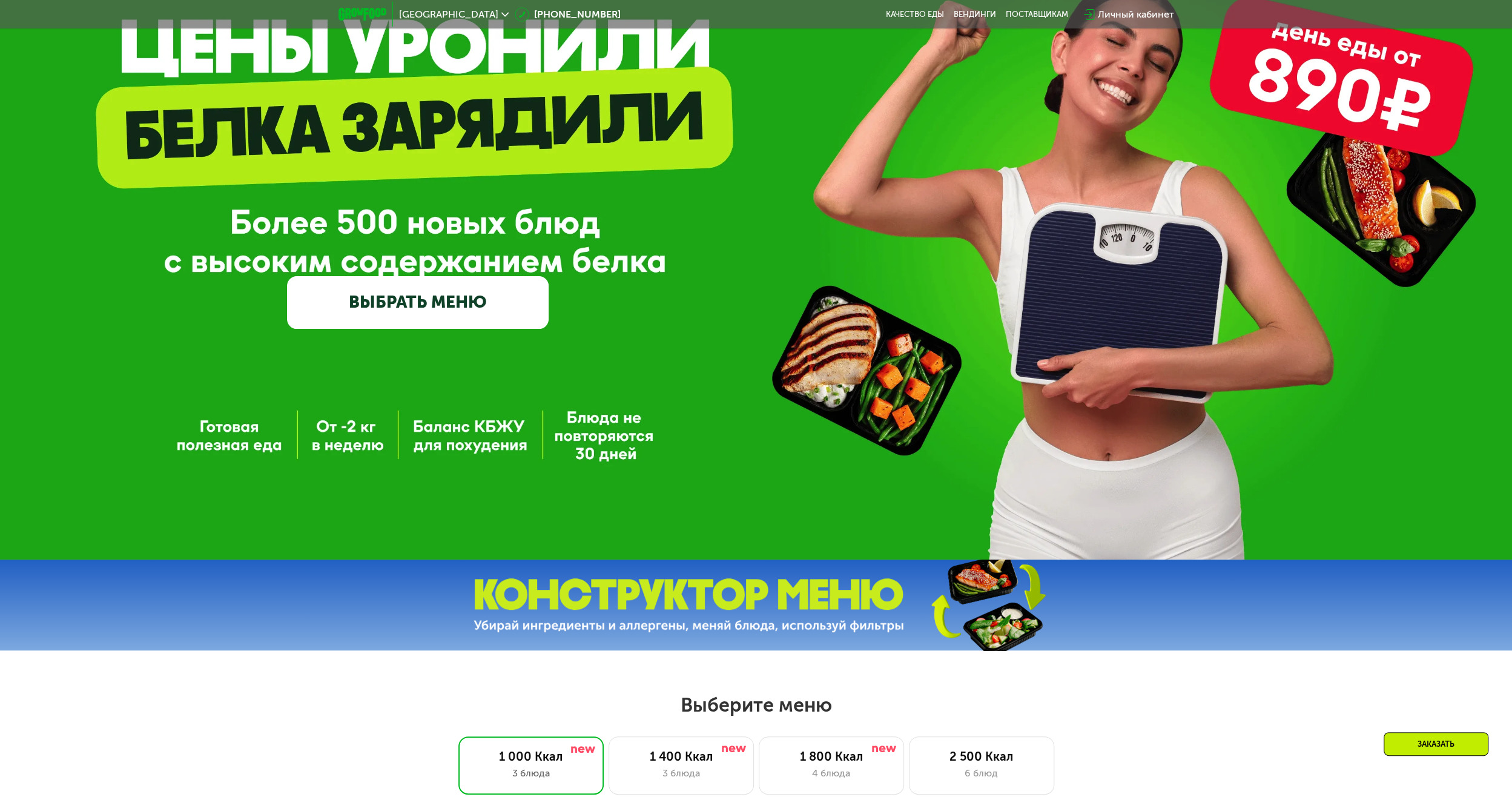
scroll to position [243, 0]
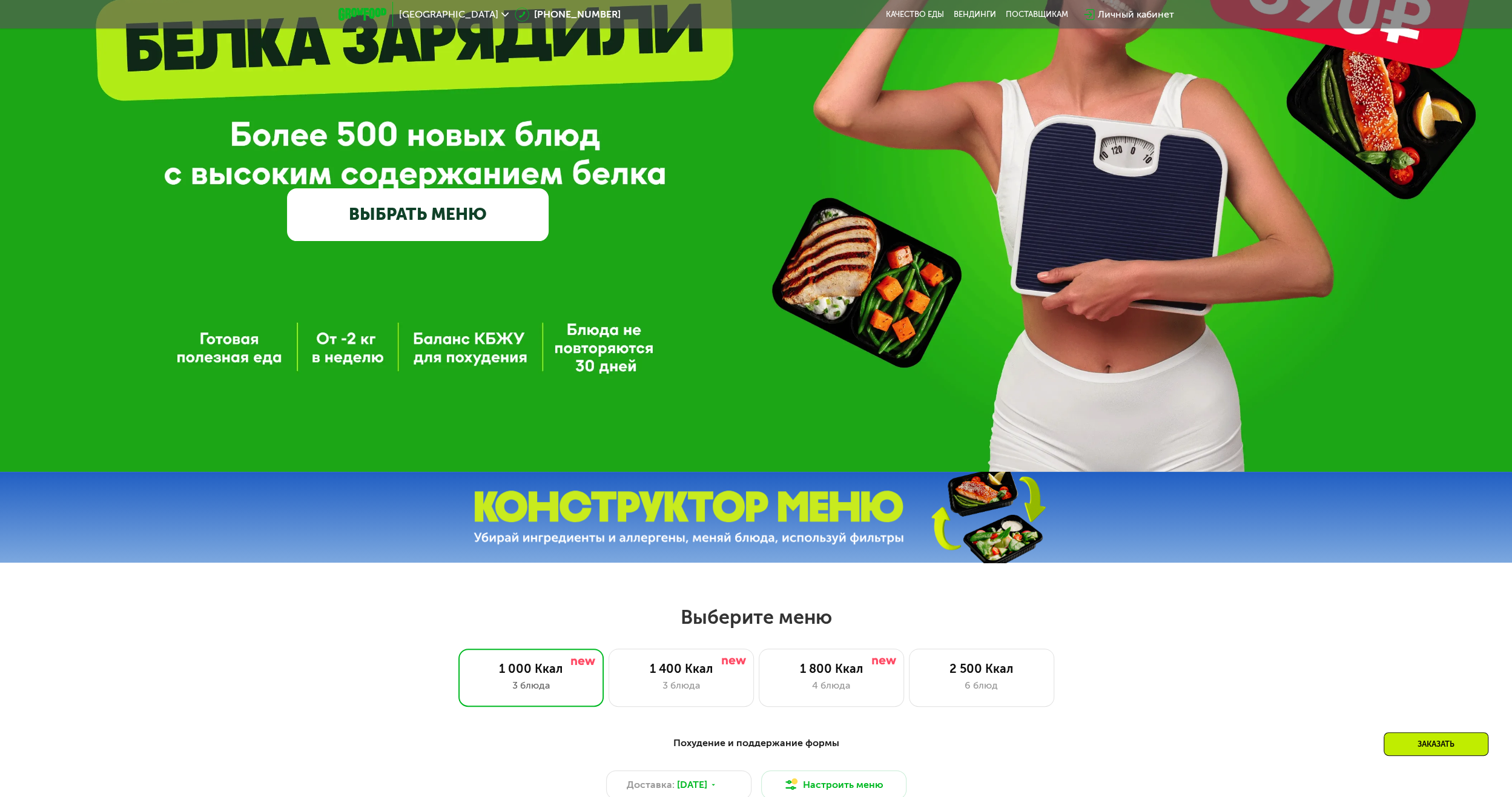
click at [489, 224] on link "ВЫБРАТЬ МЕНЮ" at bounding box center [417, 214] width 262 height 52
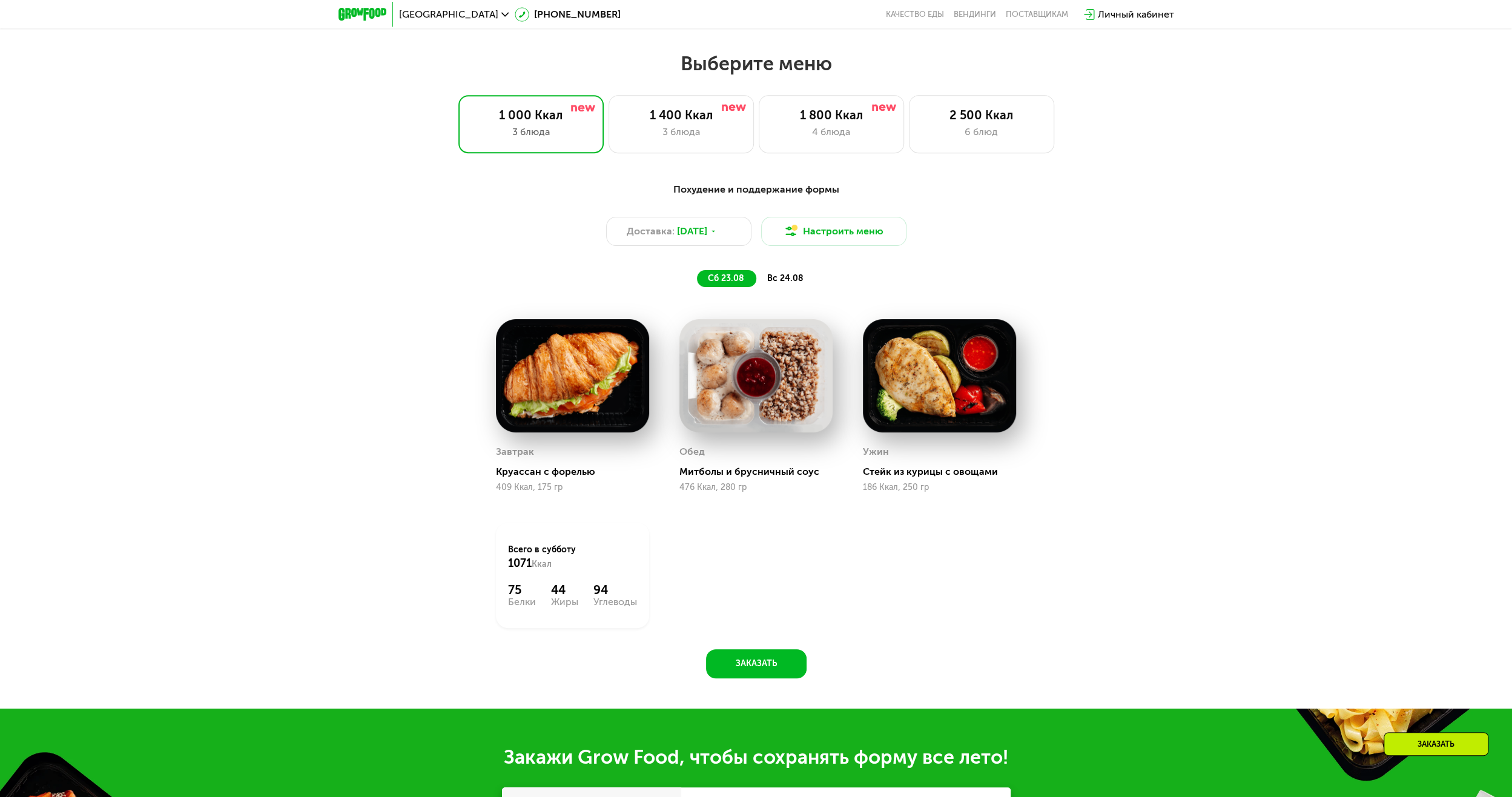
scroll to position [823, 0]
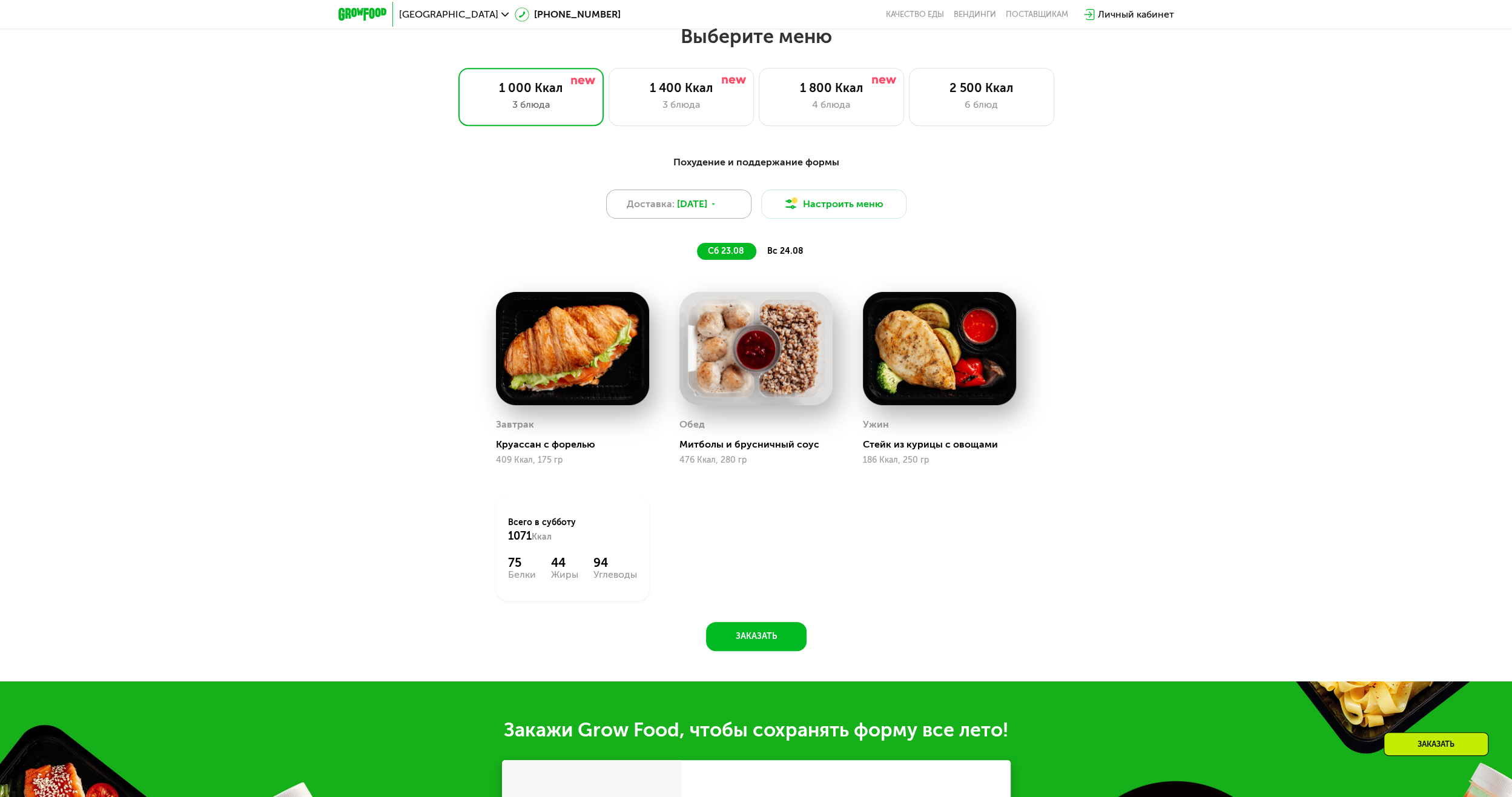
click at [669, 216] on div "Доставка: [DATE]" at bounding box center [678, 204] width 145 height 29
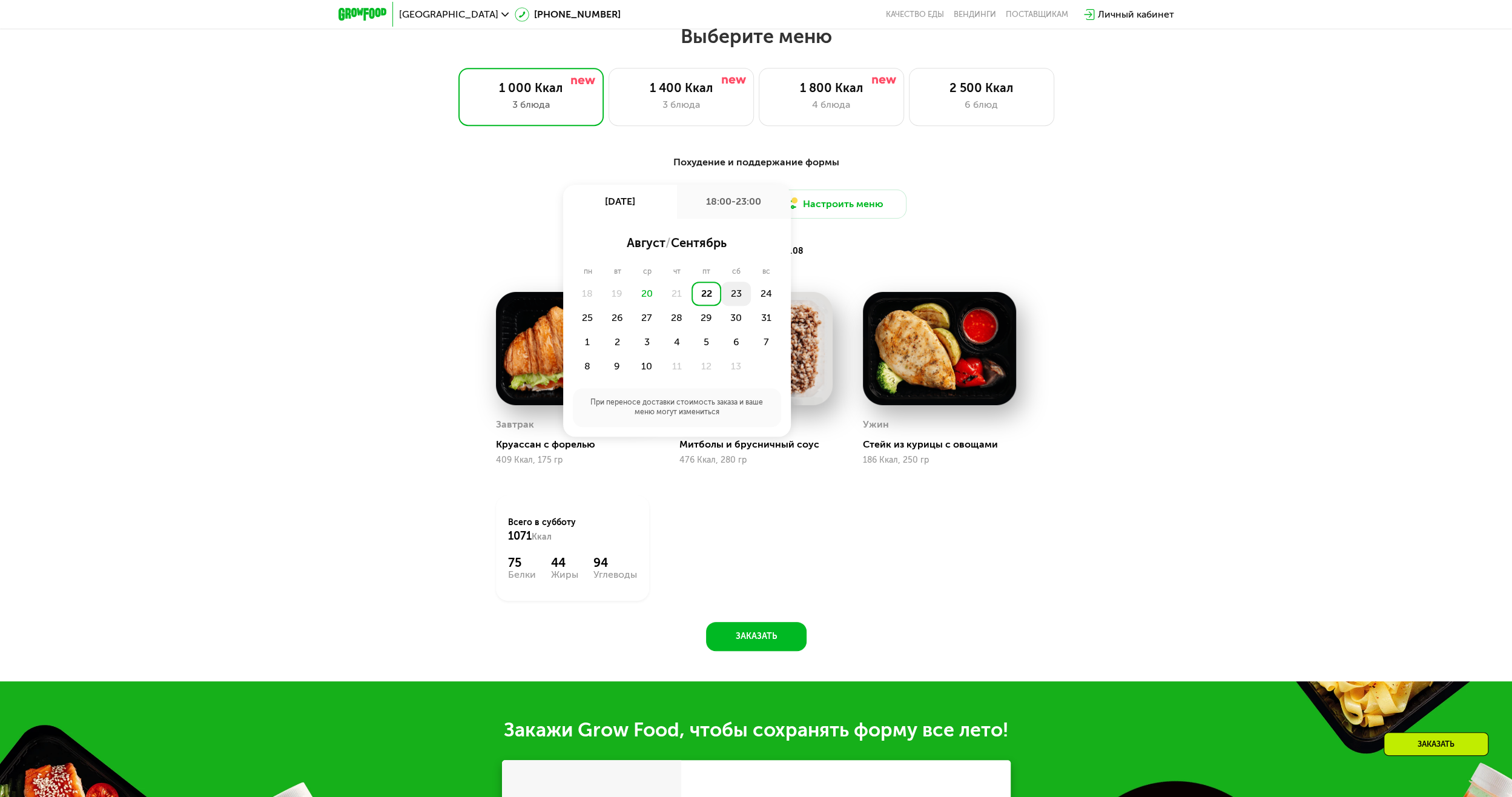
click at [751, 302] on div "23" at bounding box center [766, 293] width 29 height 24
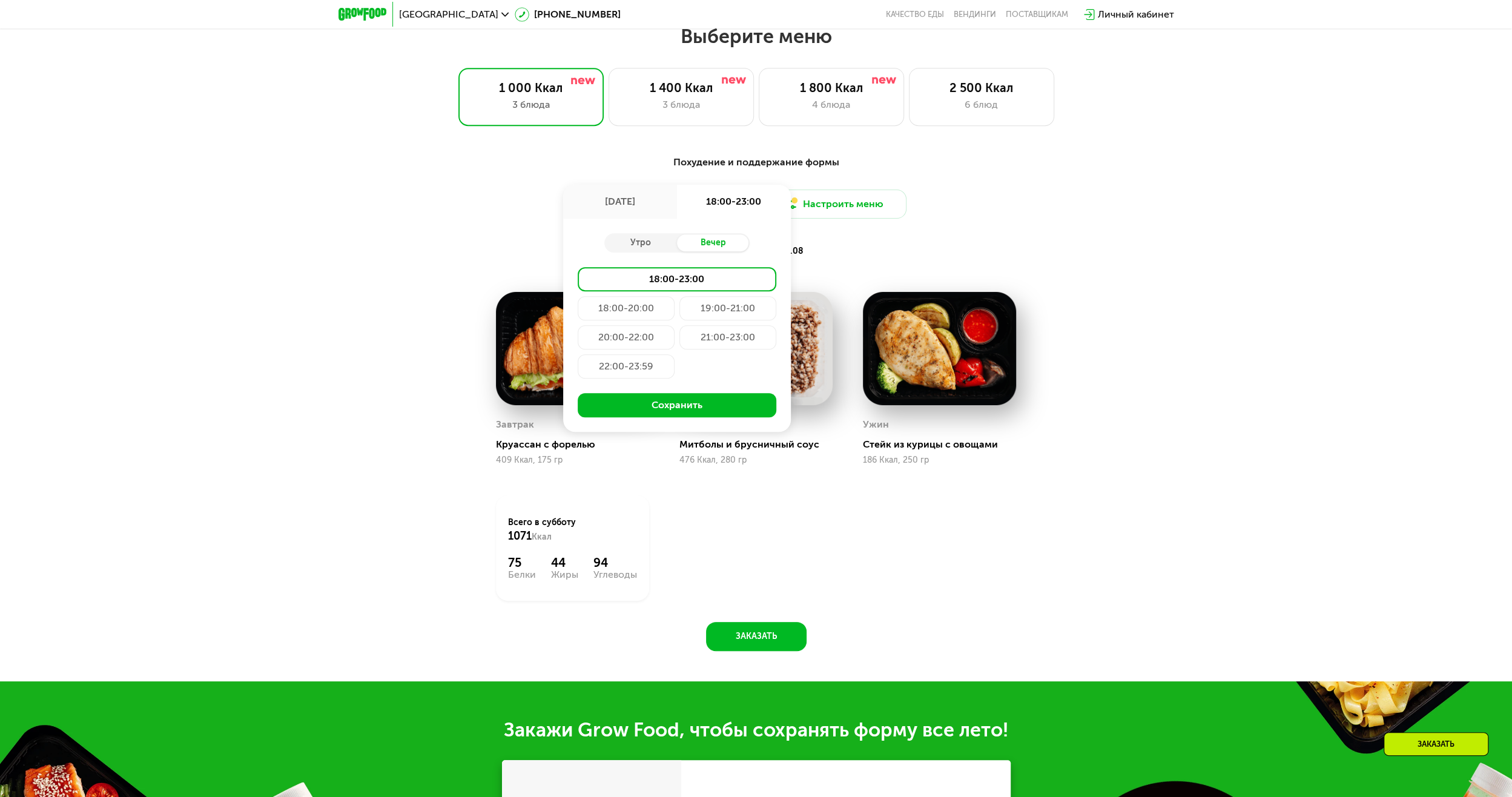
click at [674, 325] on div "19:00-21:00" at bounding box center [627, 337] width 97 height 24
click at [906, 269] on div "Похудение и поддержание формы Доставка: [DATE] авг, сб 19:00-21:00 Утро Вечер 1…" at bounding box center [756, 398] width 746 height 503
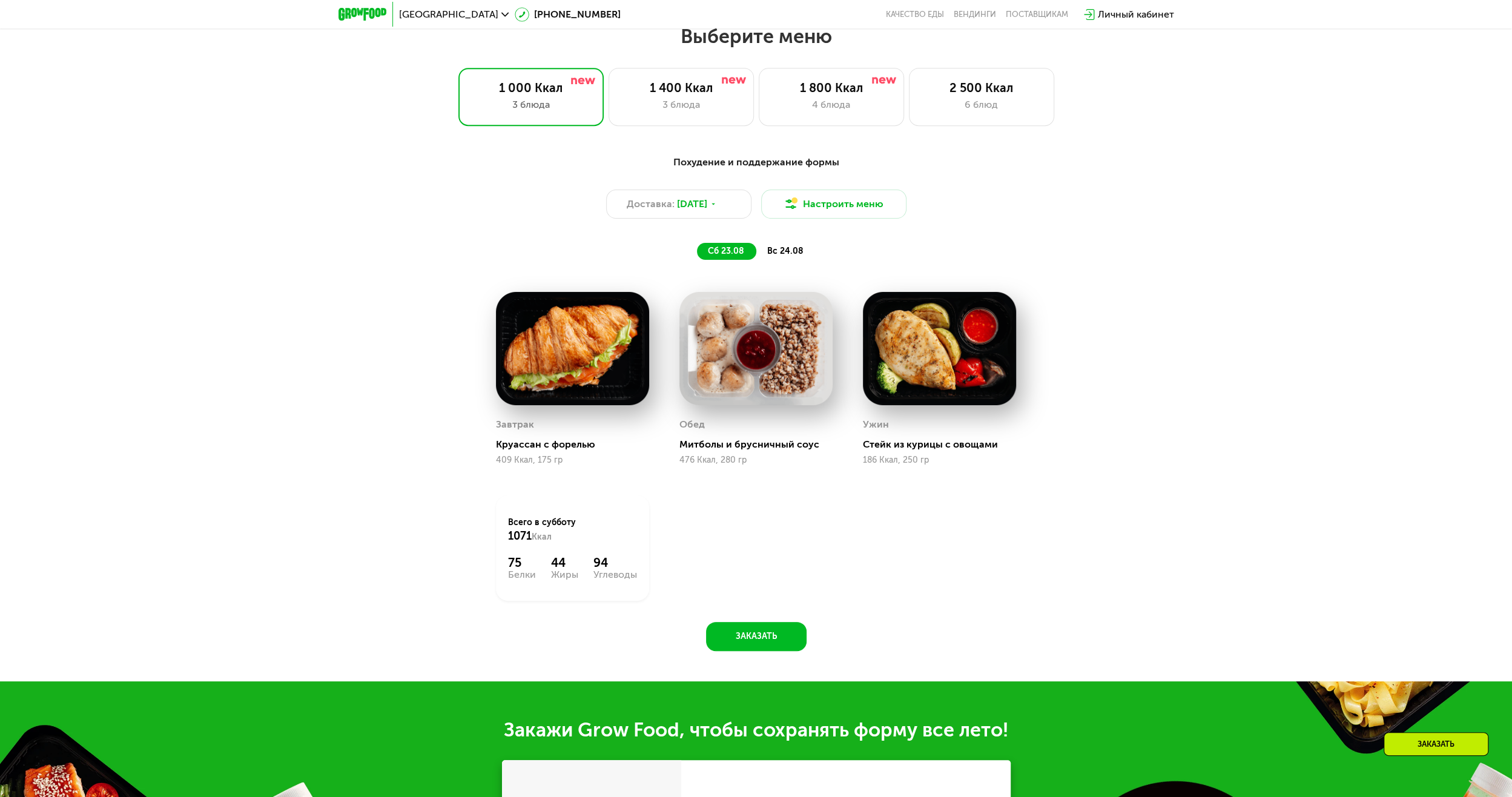
click at [1010, 209] on div "Доставка: [DATE] Настроить меню" at bounding box center [756, 204] width 717 height 29
click at [789, 196] on button "Настроить меню" at bounding box center [833, 204] width 145 height 29
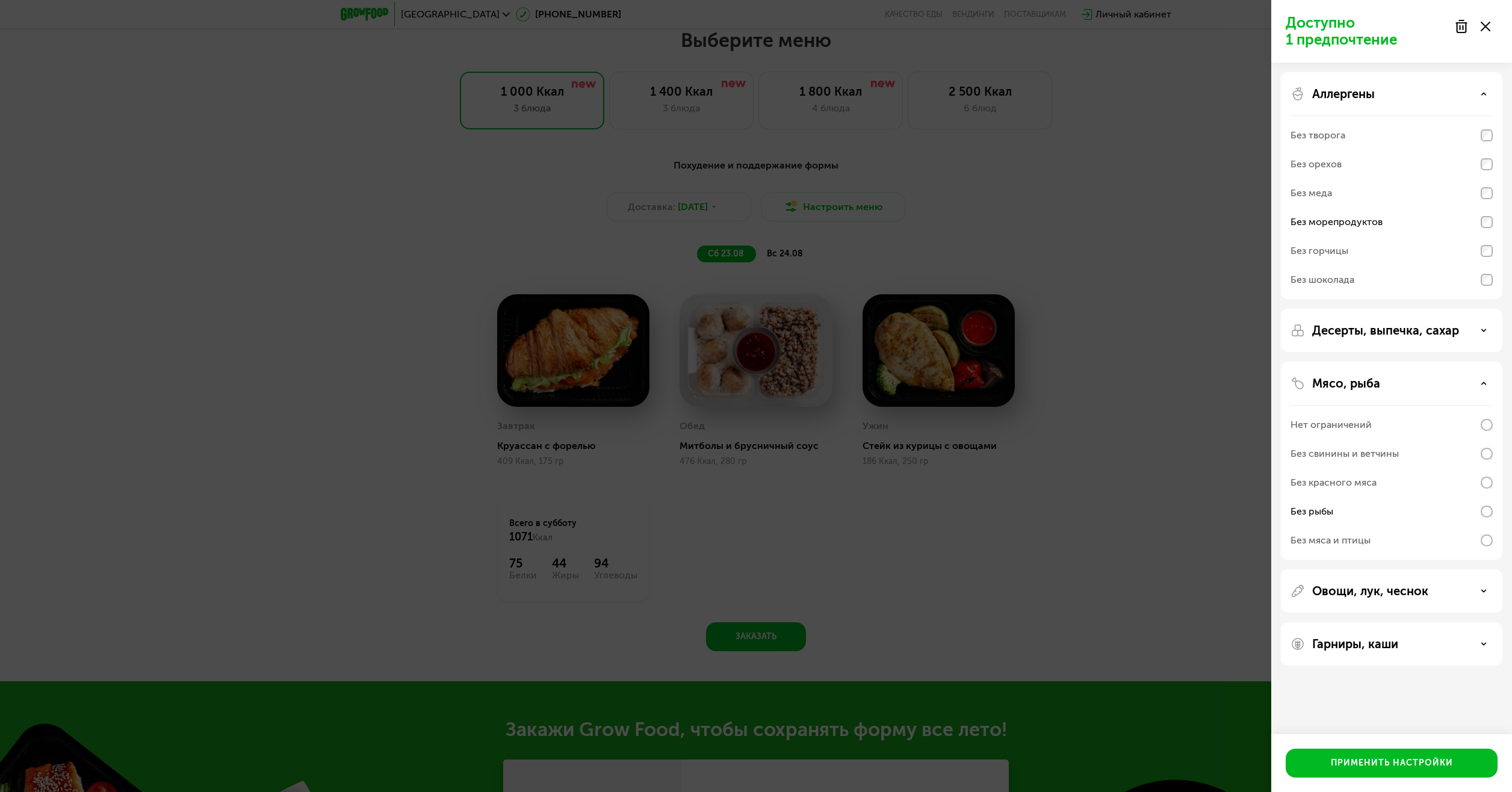
click at [811, 276] on div "Доступно 1 предпочтение Аллергены Без творога Без орехов Без меда Без морепроду…" at bounding box center [756, 396] width 1512 height 792
